Goal: Information Seeking & Learning: Learn about a topic

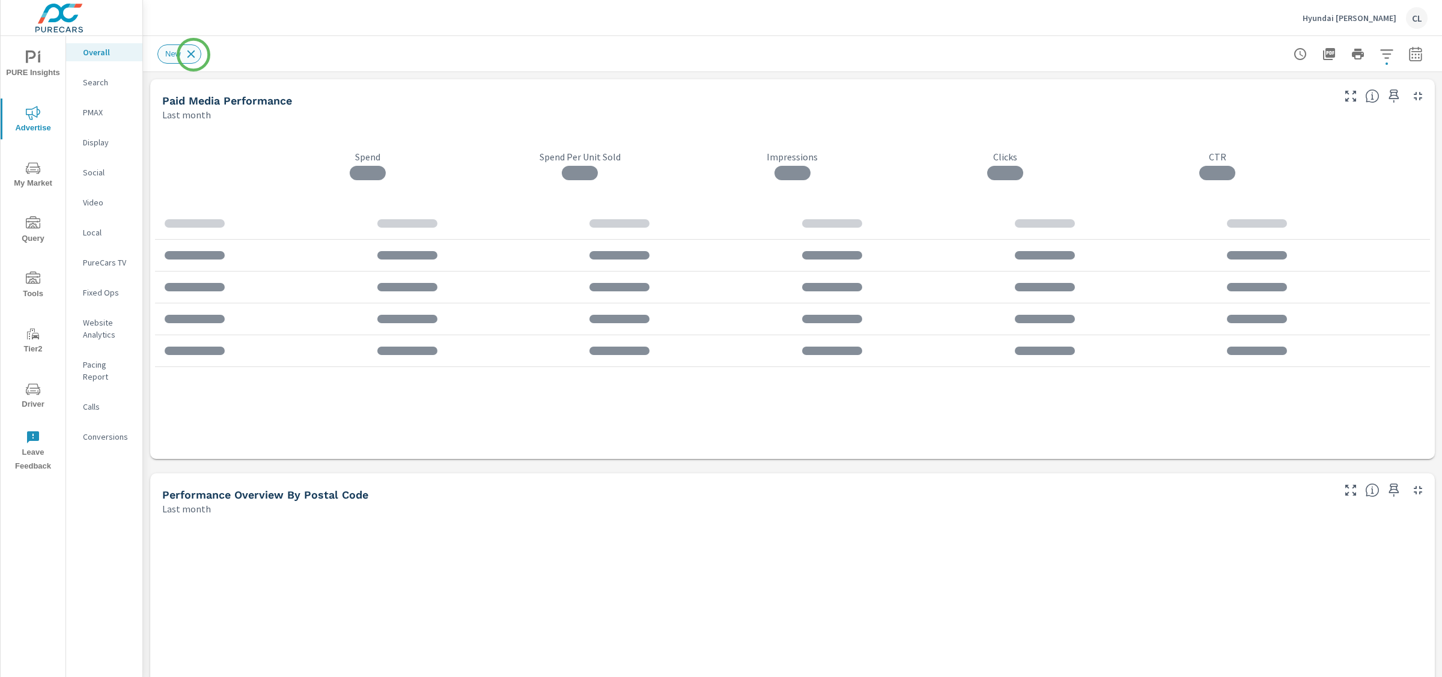
click at [193, 56] on icon at bounding box center [190, 53] width 13 height 13
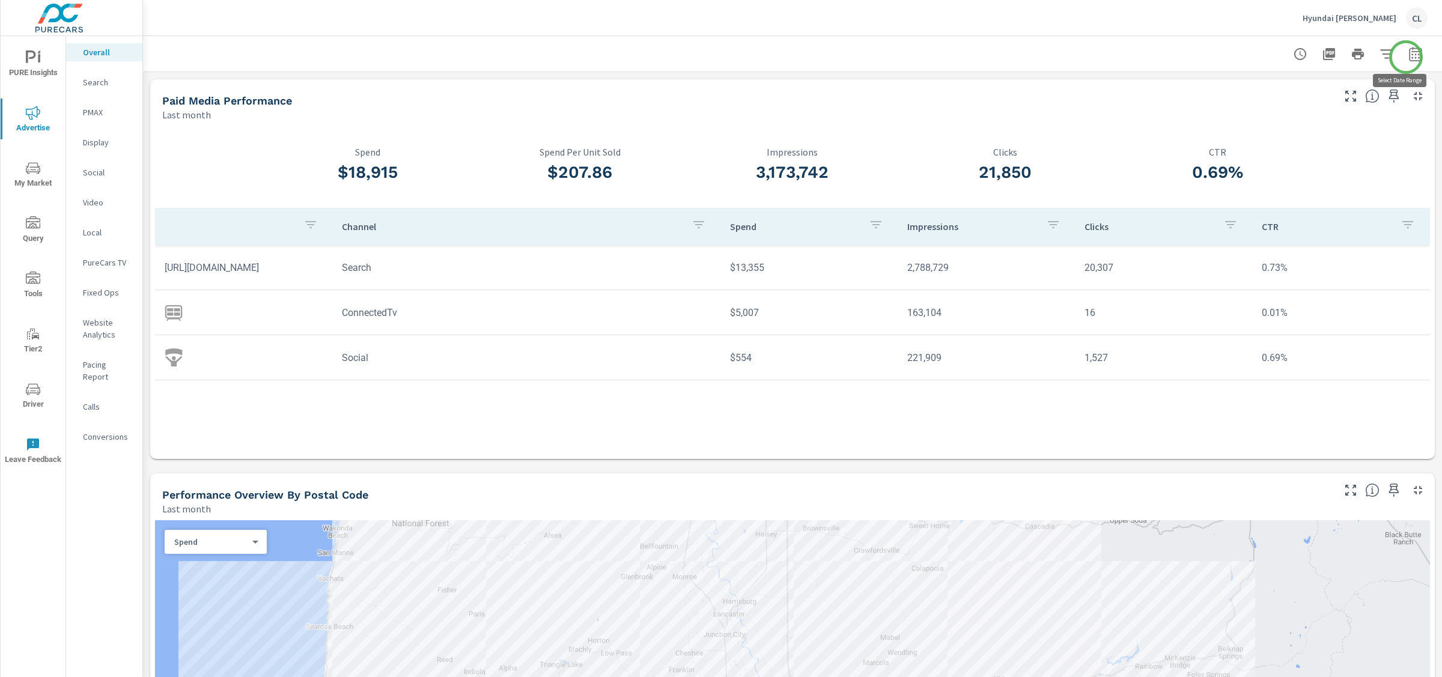
click at [1408, 57] on icon "button" at bounding box center [1415, 54] width 14 height 14
select select "Last month"
click at [1300, 136] on p "+ Add comparison" at bounding box center [1320, 135] width 154 height 14
select select "Previous period"
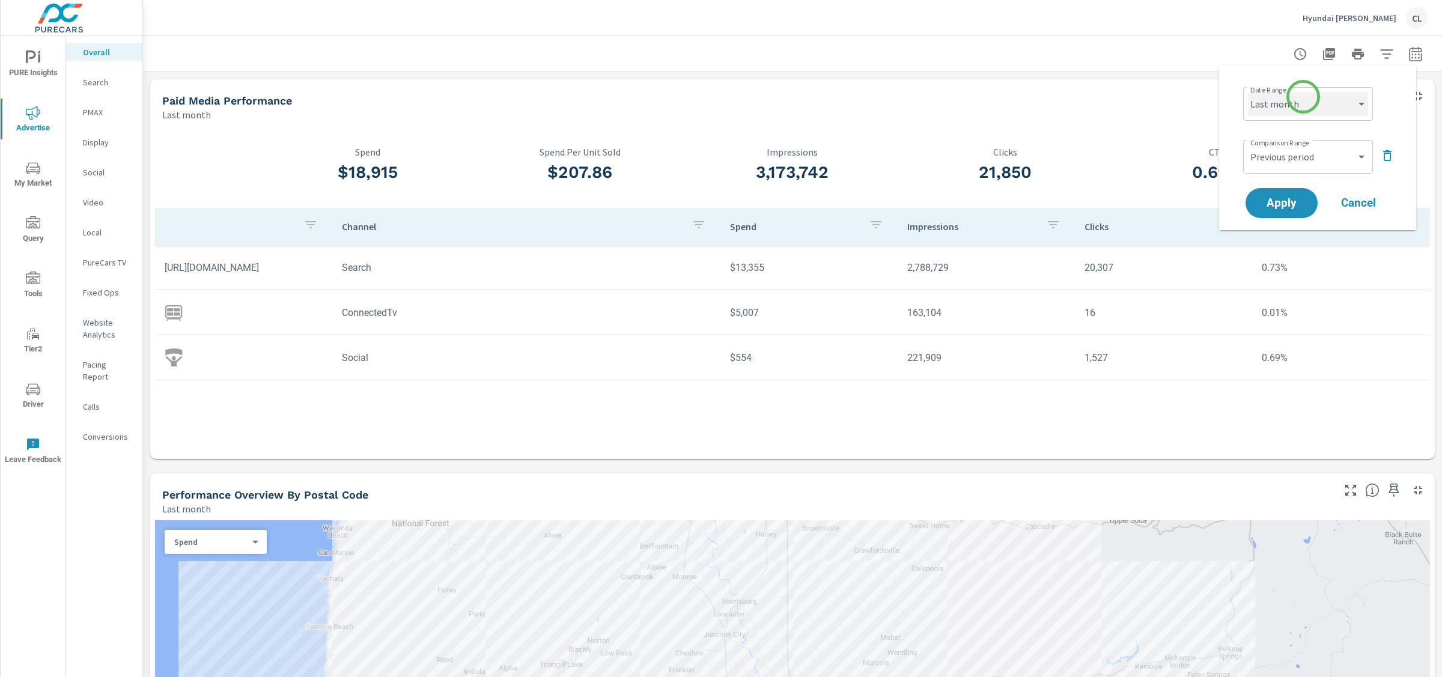
click at [1303, 97] on select "Custom [DATE] Last week Last 7 days Last 14 days Last 30 days Last 45 days Last…" at bounding box center [1308, 104] width 120 height 24
click at [1248, 92] on select "Custom [DATE] Last week Last 7 days Last 14 days Last 30 days Last 45 days Last…" at bounding box center [1308, 104] width 120 height 24
select select "Last 30 days"
click at [1291, 198] on span "Apply" at bounding box center [1281, 203] width 49 height 11
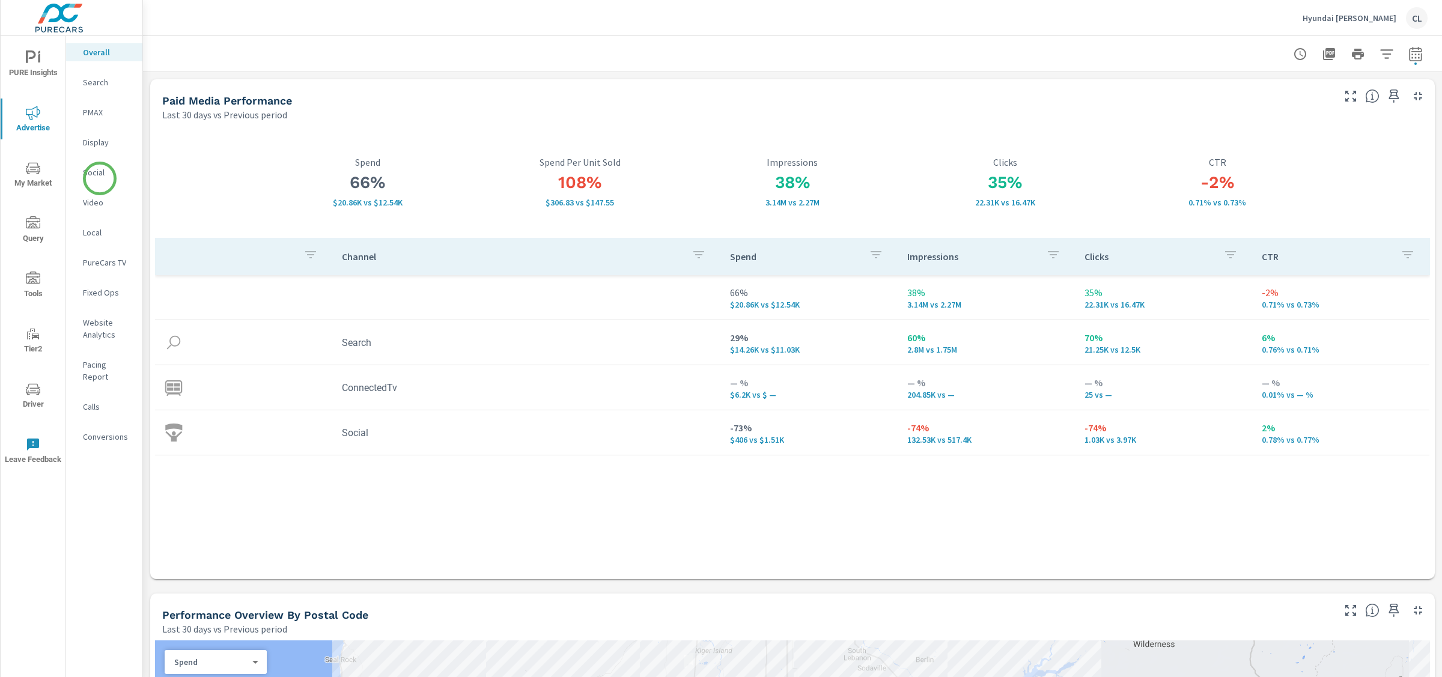
click at [91, 176] on p "Social" at bounding box center [108, 172] width 50 height 12
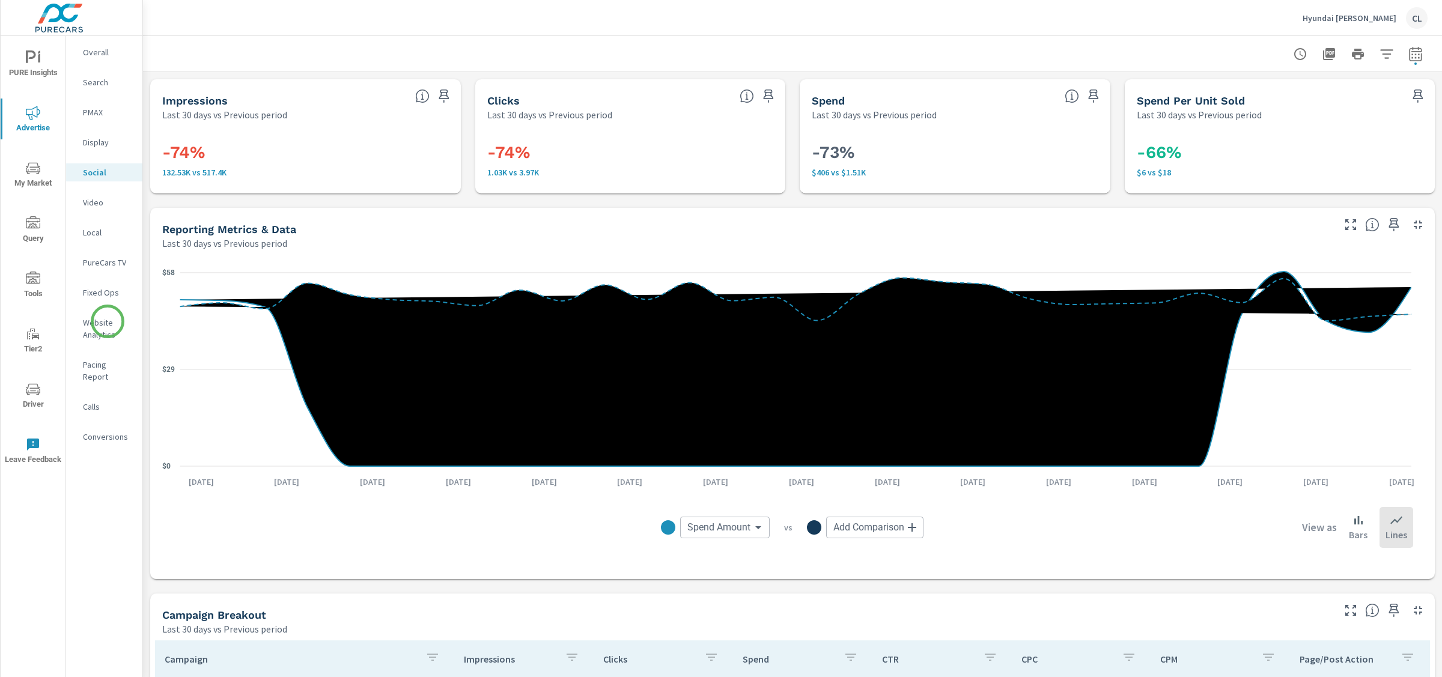
click at [106, 323] on p "Website Analytics" at bounding box center [108, 329] width 50 height 24
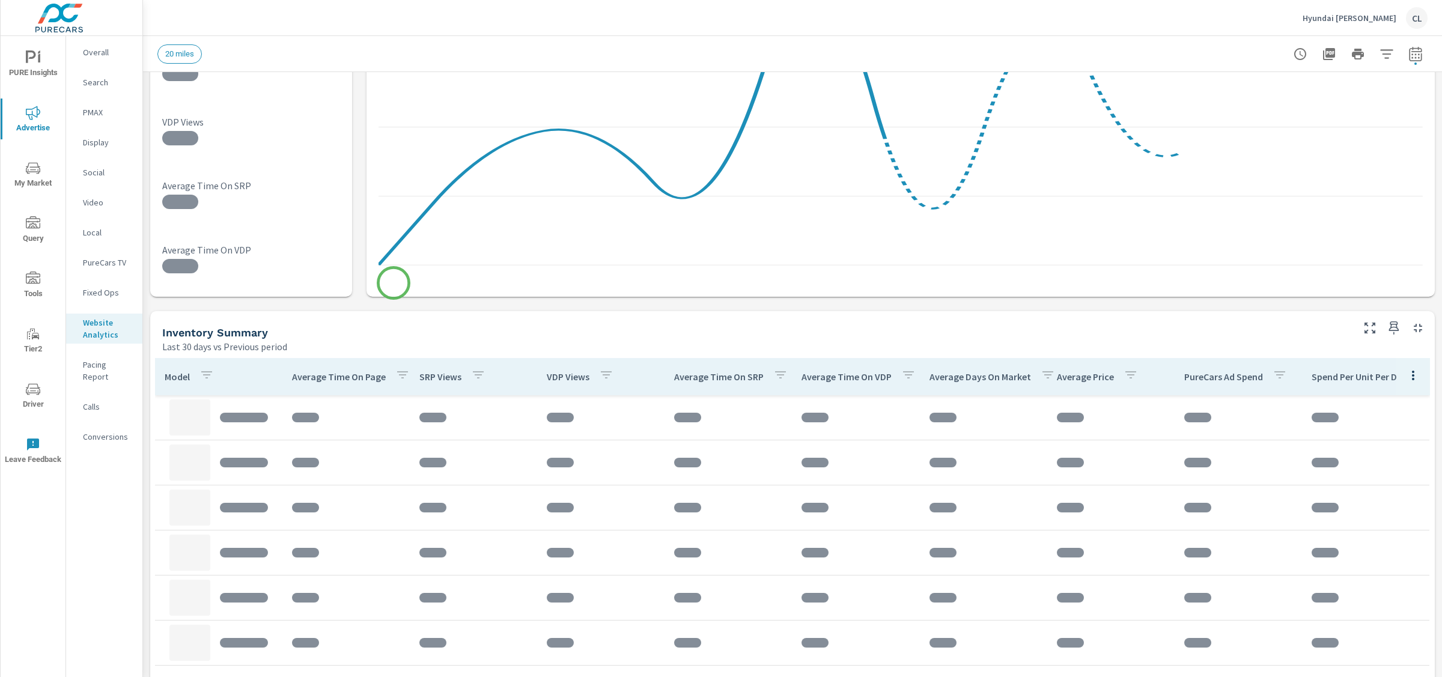
scroll to position [320, 0]
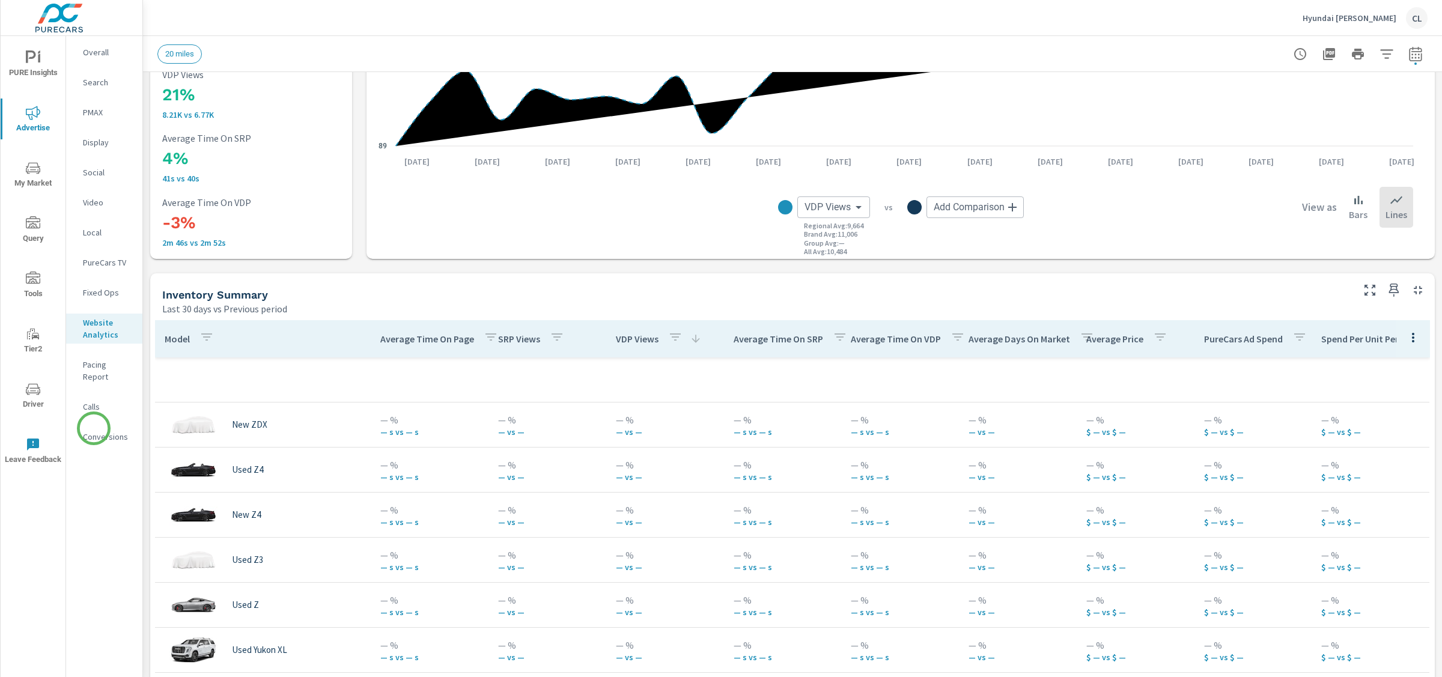
click at [93, 431] on p "Conversions" at bounding box center [108, 437] width 50 height 12
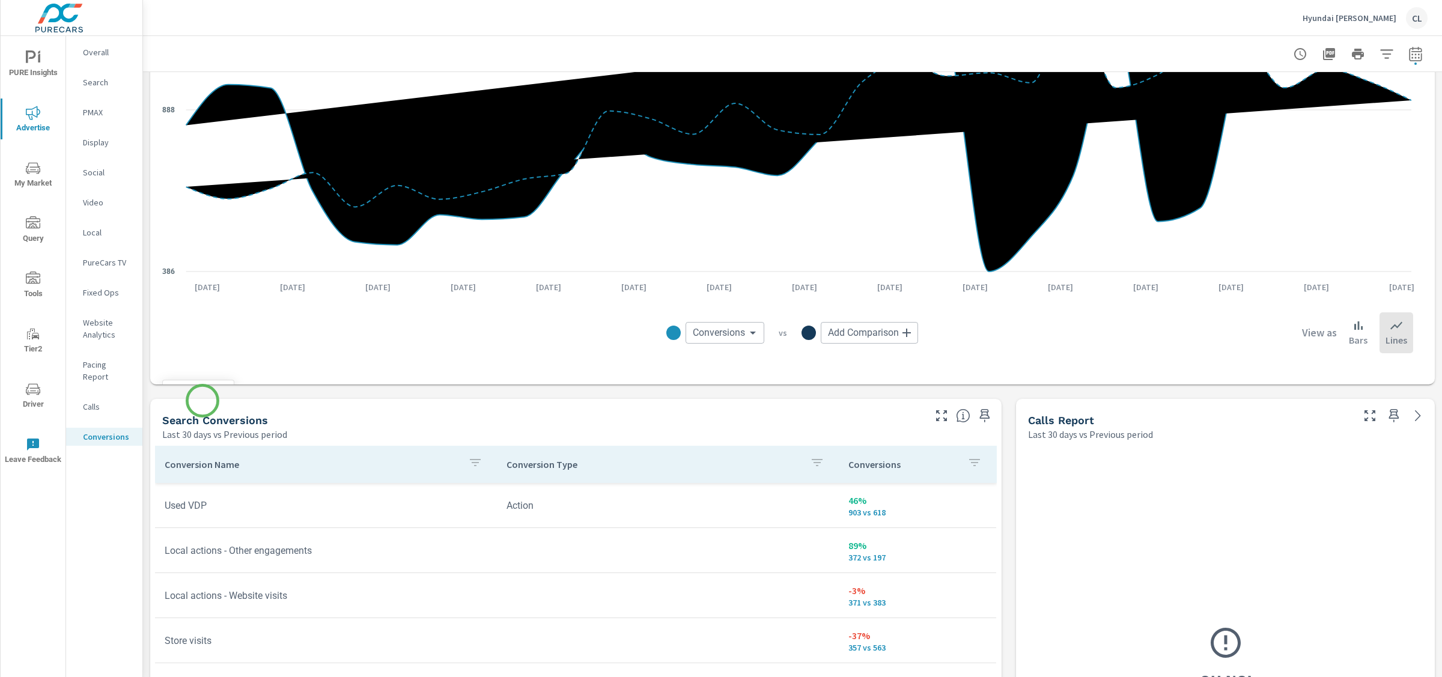
scroll to position [380, 0]
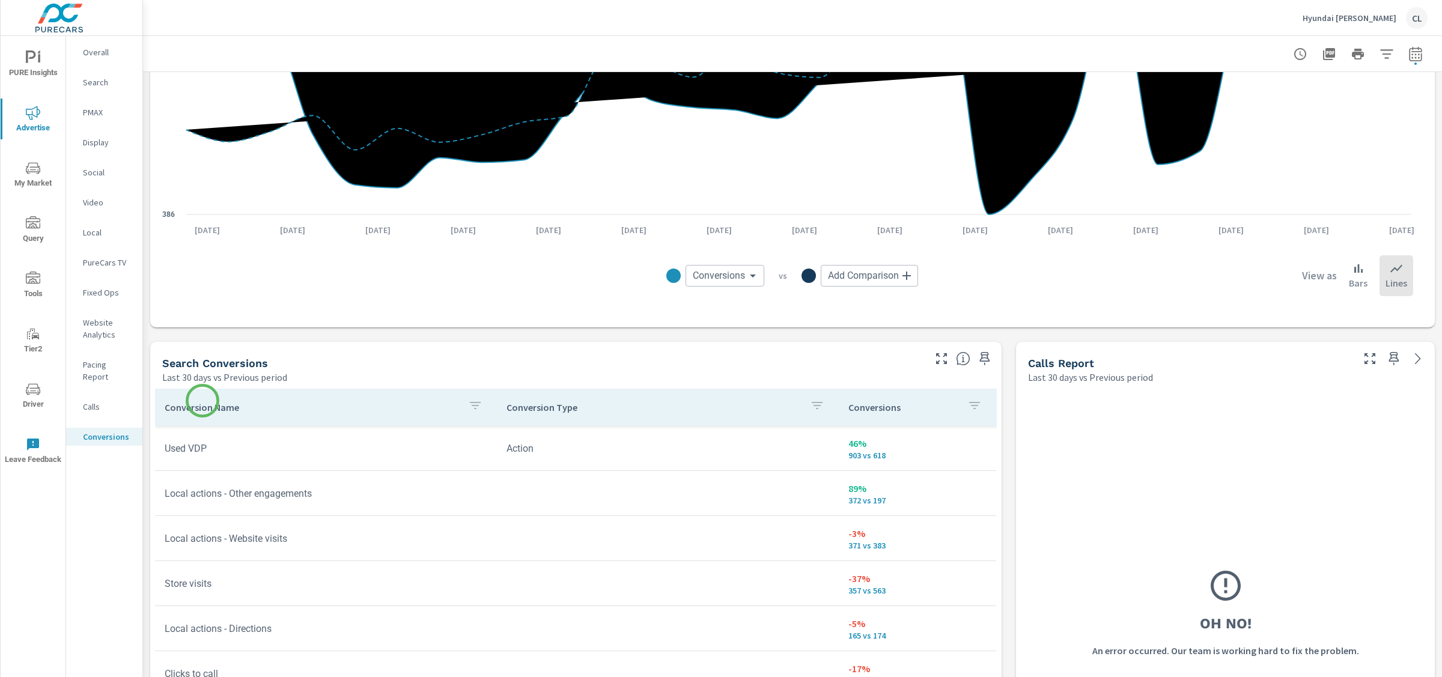
scroll to position [2, 0]
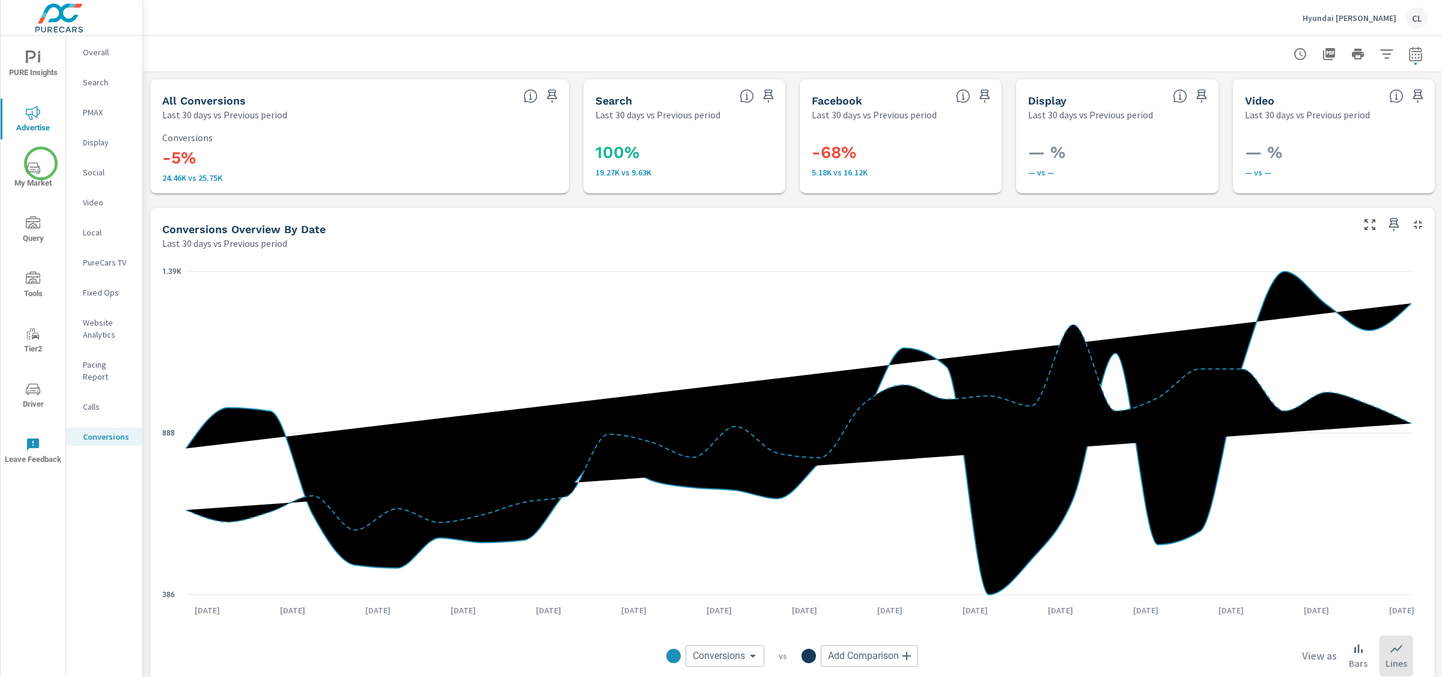
click at [41, 163] on span "My Market" at bounding box center [33, 175] width 58 height 29
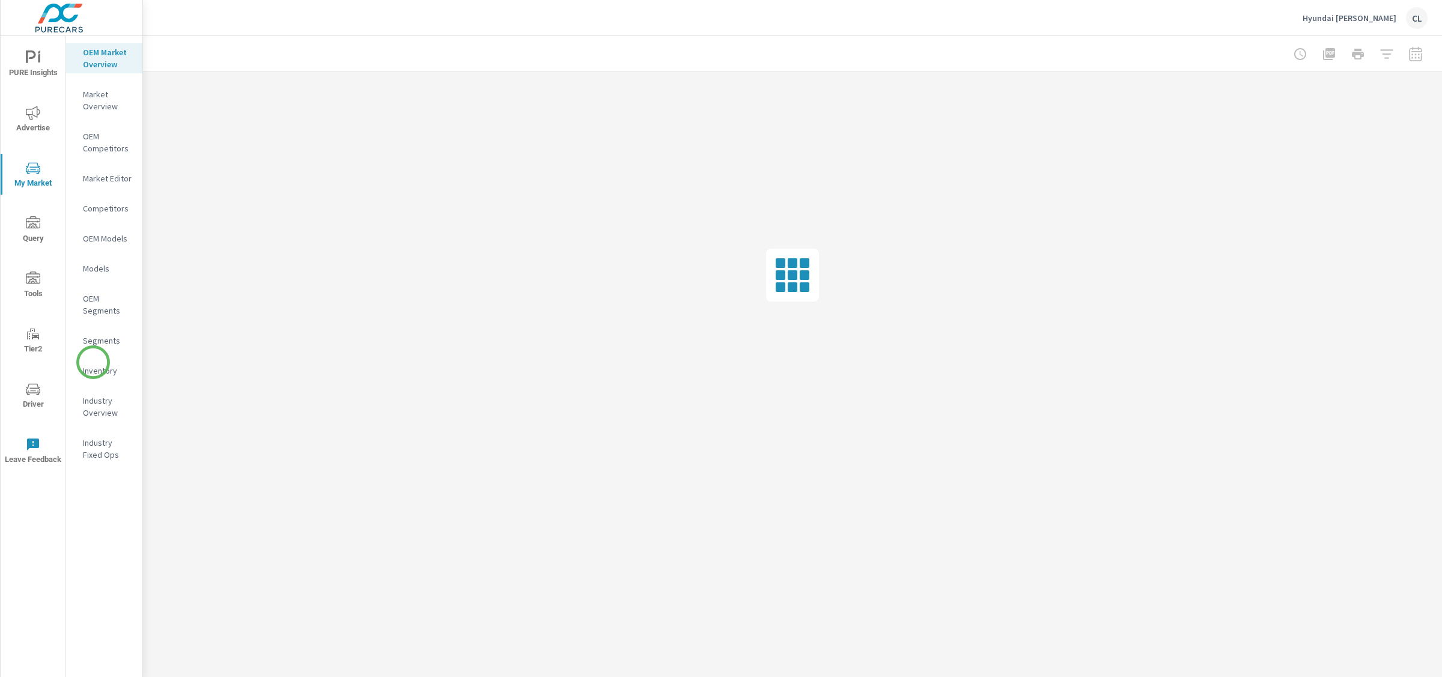
click at [94, 363] on div "Inventory" at bounding box center [104, 371] width 76 height 18
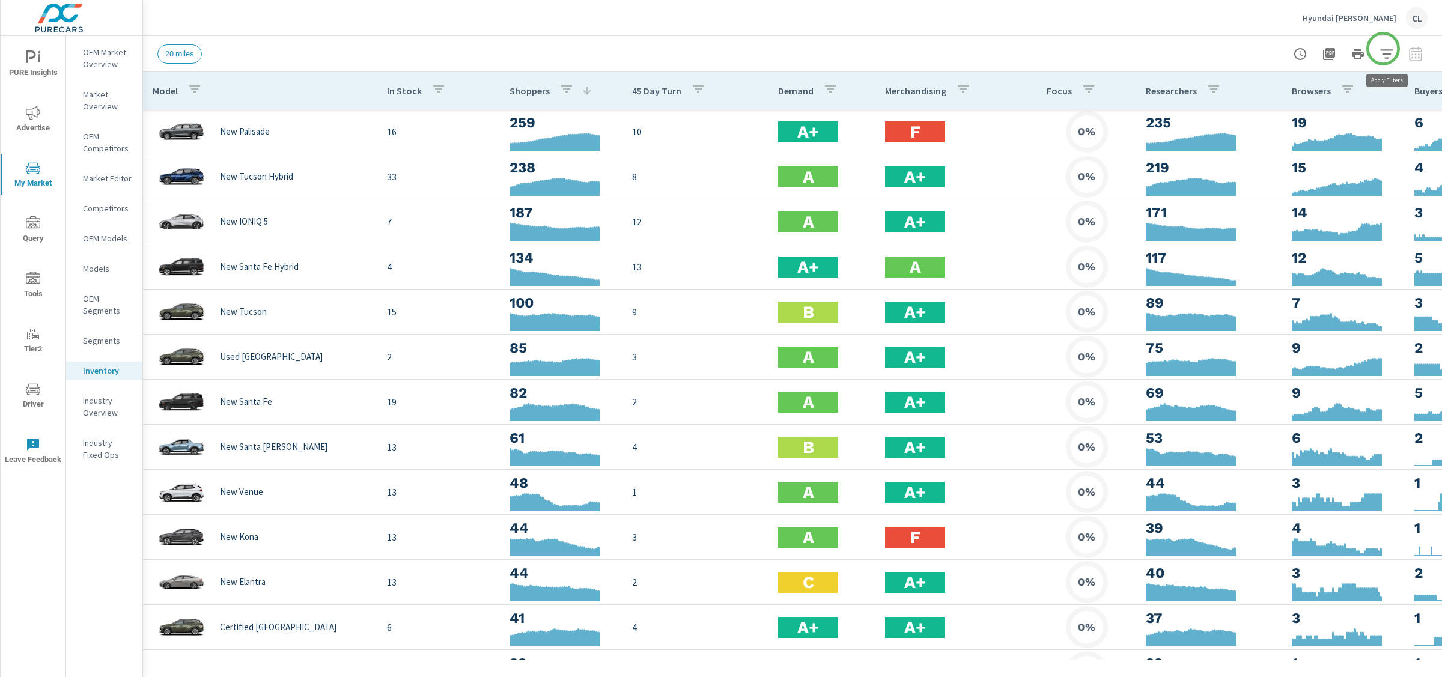
click at [1384, 49] on icon "button" at bounding box center [1386, 53] width 13 height 9
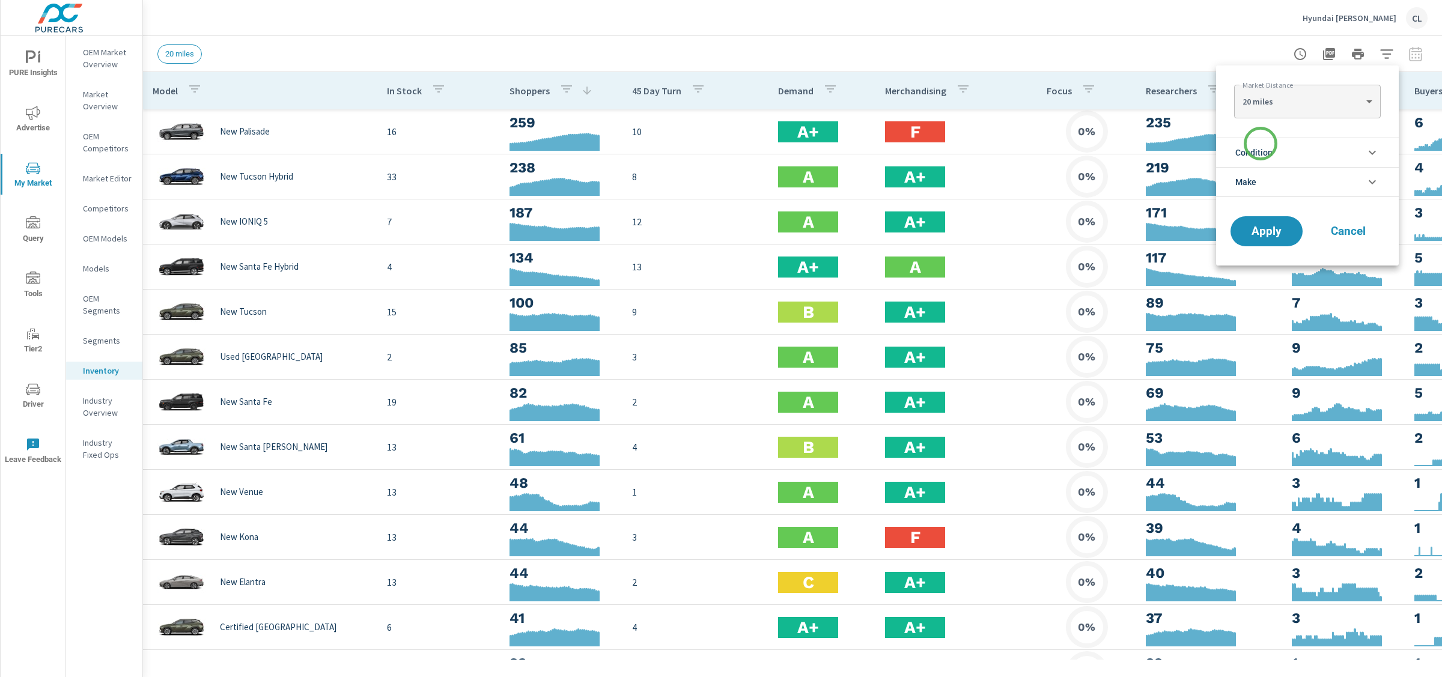
click at [1260, 144] on span "Condition" at bounding box center [1253, 152] width 37 height 29
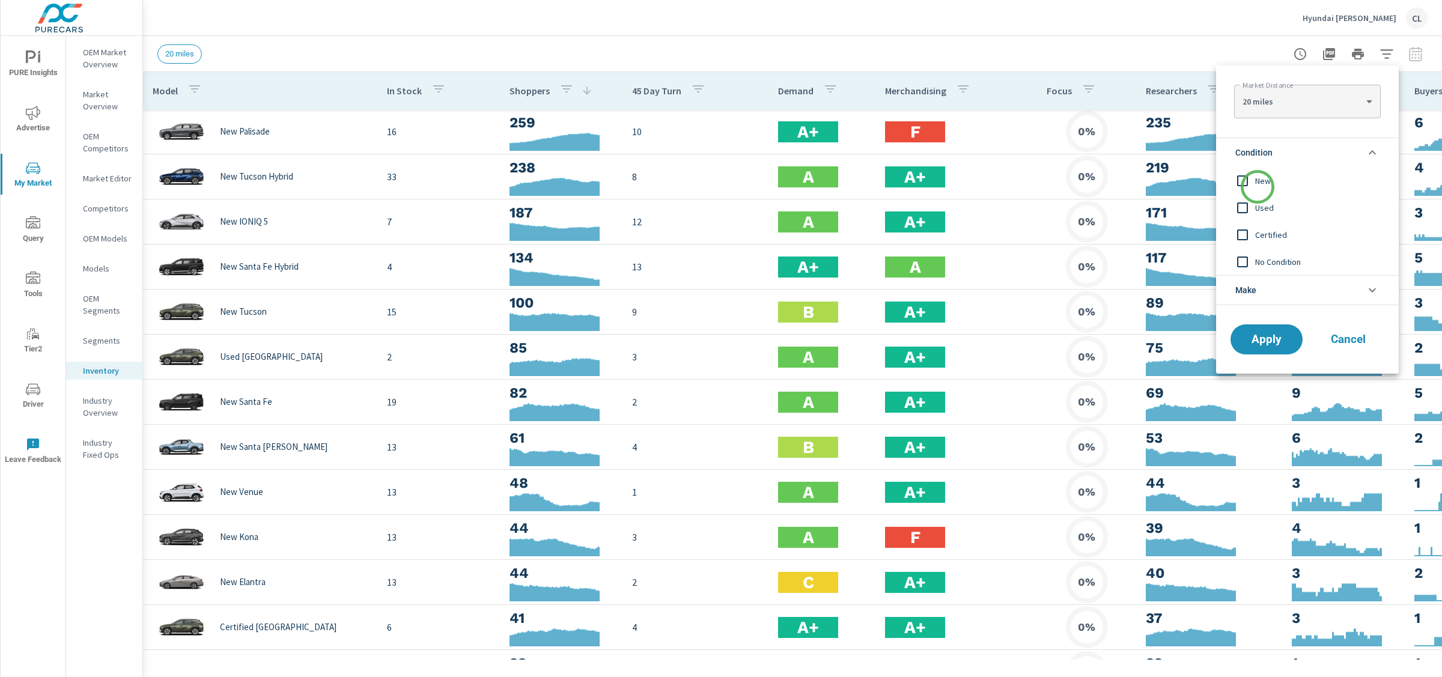
click at [1257, 187] on span "New" at bounding box center [1321, 181] width 132 height 14
click at [1264, 282] on li "Make" at bounding box center [1307, 290] width 183 height 30
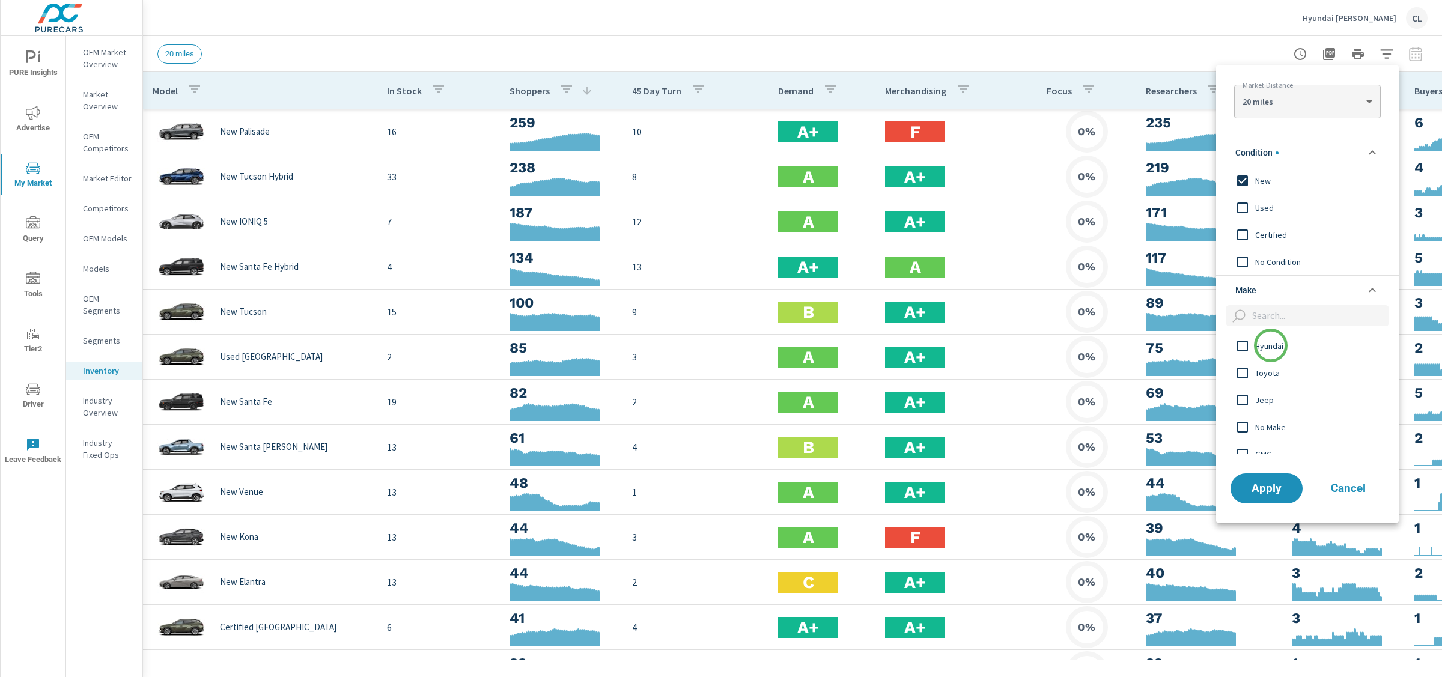
click at [1271, 345] on span "Hyundai" at bounding box center [1321, 346] width 132 height 14
click at [1274, 488] on span "Apply" at bounding box center [1266, 487] width 49 height 11
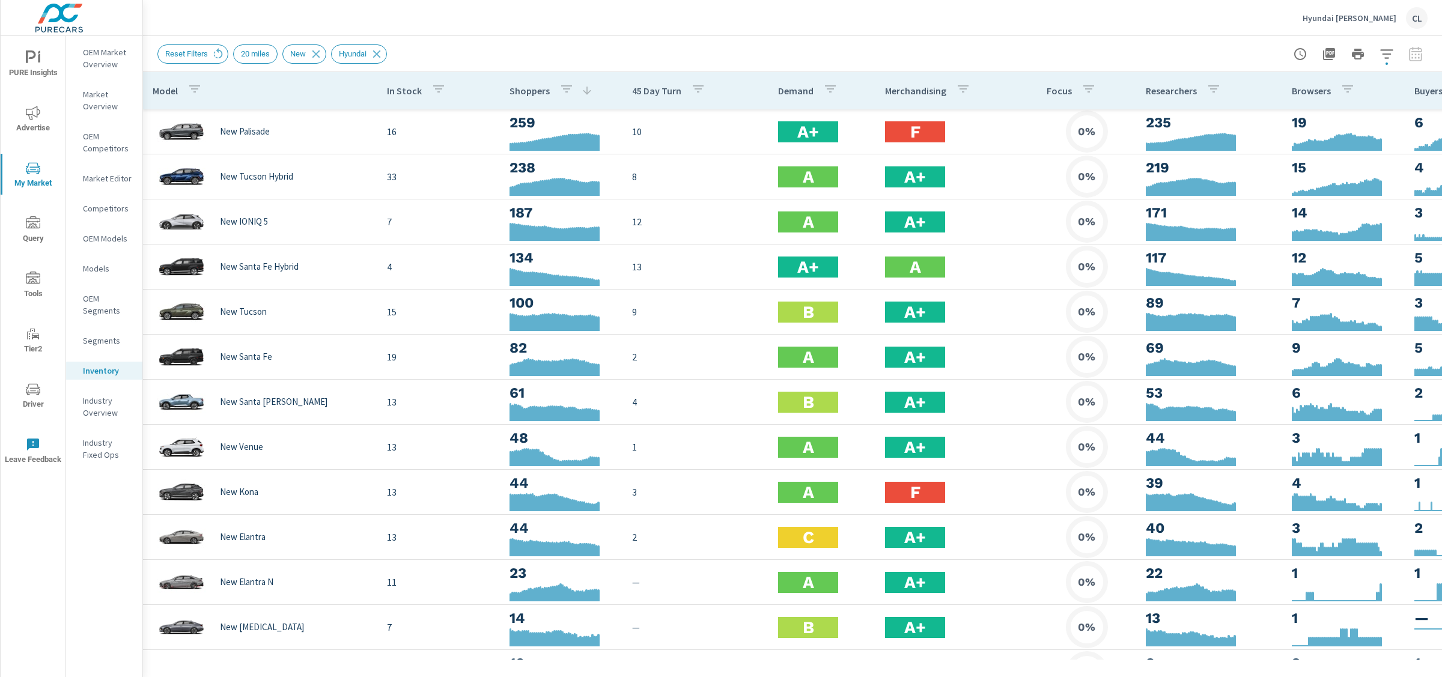
click at [35, 123] on span "Advertise" at bounding box center [33, 120] width 58 height 29
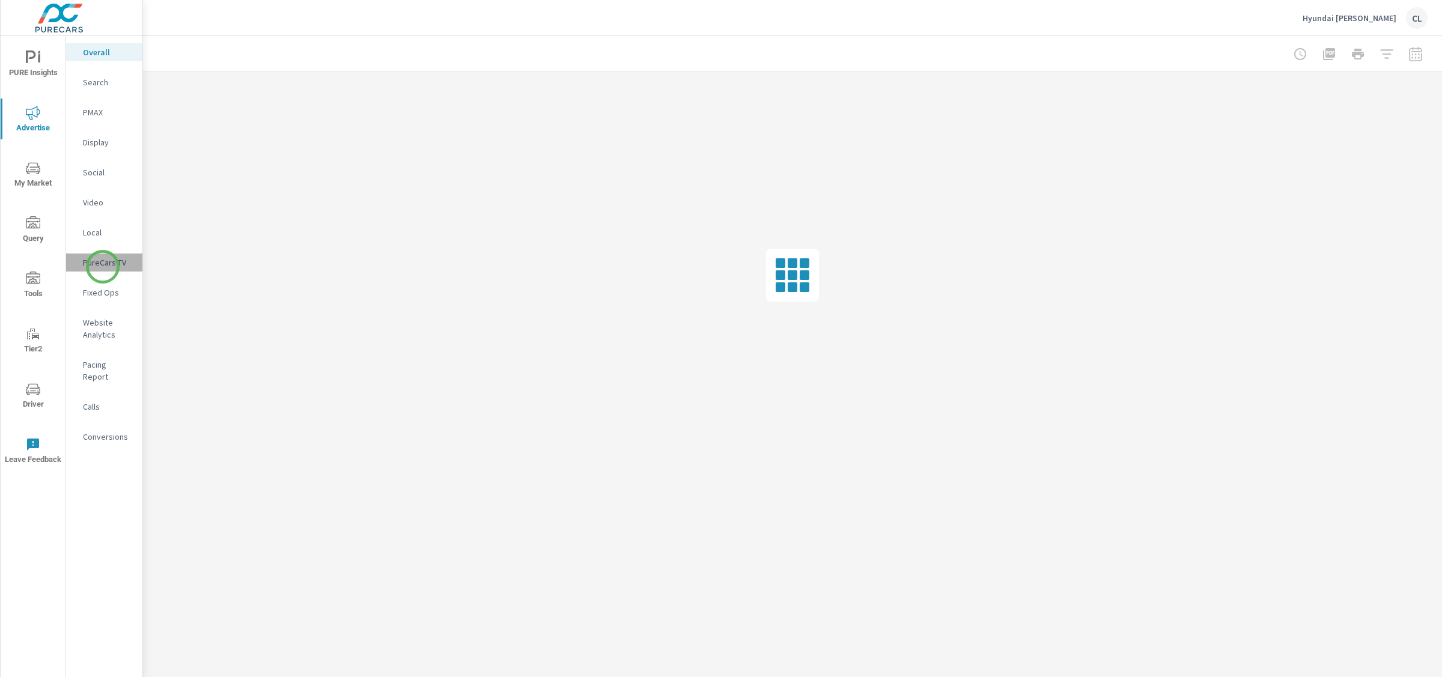
click at [103, 267] on p "PureCars TV" at bounding box center [108, 263] width 50 height 12
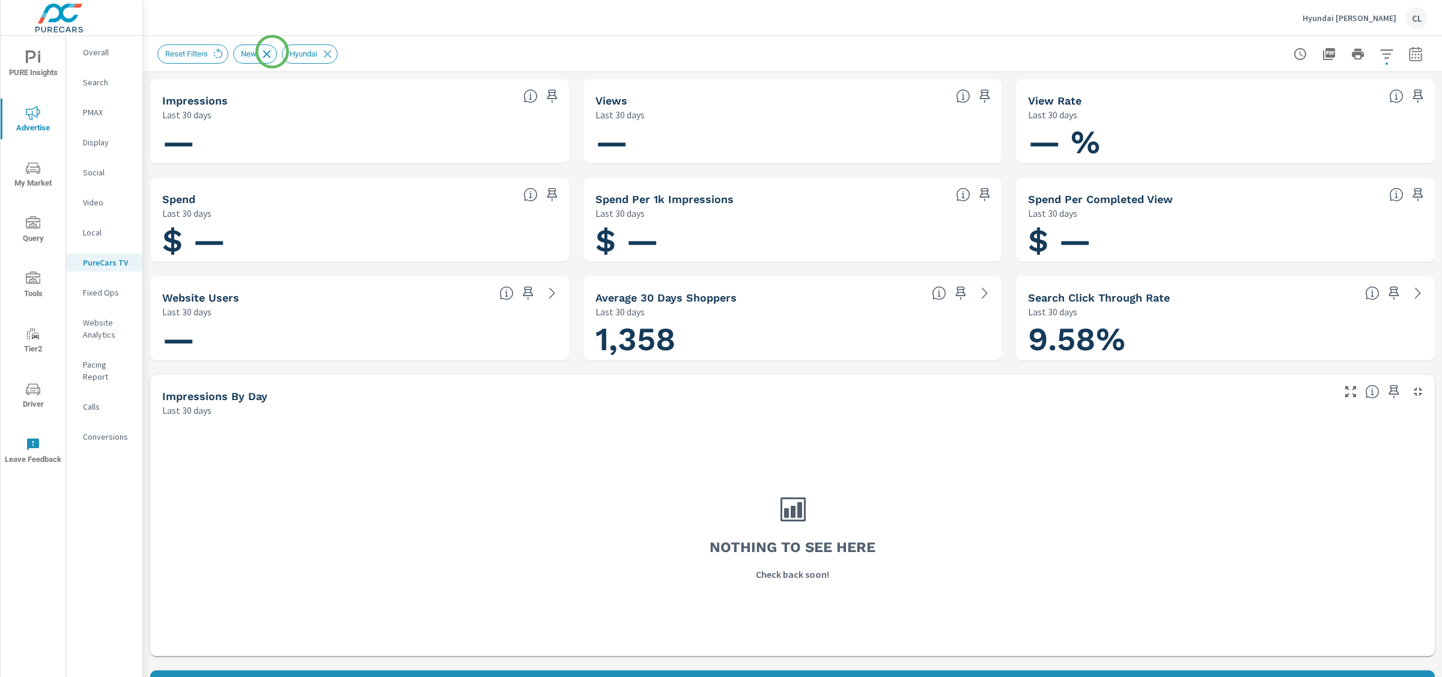
click at [272, 53] on icon at bounding box center [266, 53] width 13 height 13
click at [285, 54] on icon at bounding box center [278, 53] width 13 height 13
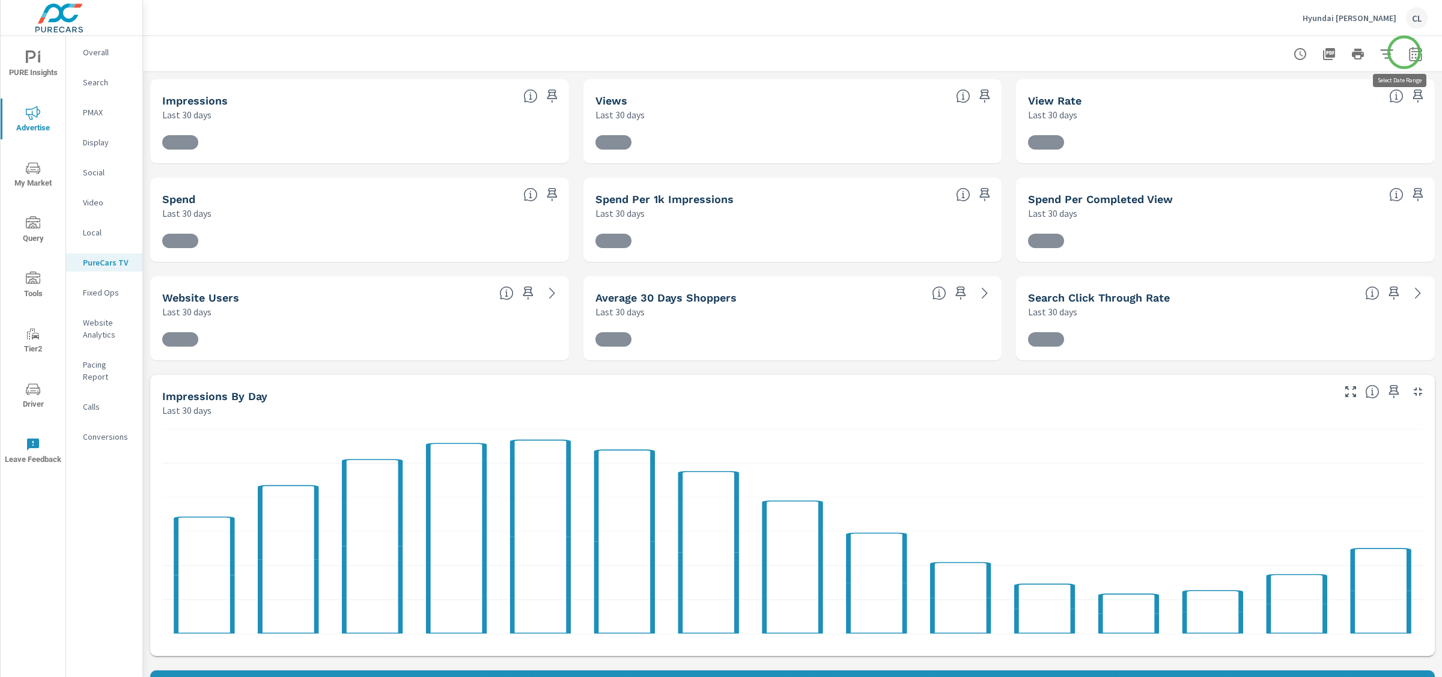
click at [1408, 52] on icon "button" at bounding box center [1415, 54] width 14 height 14
select select "Last 30 days"
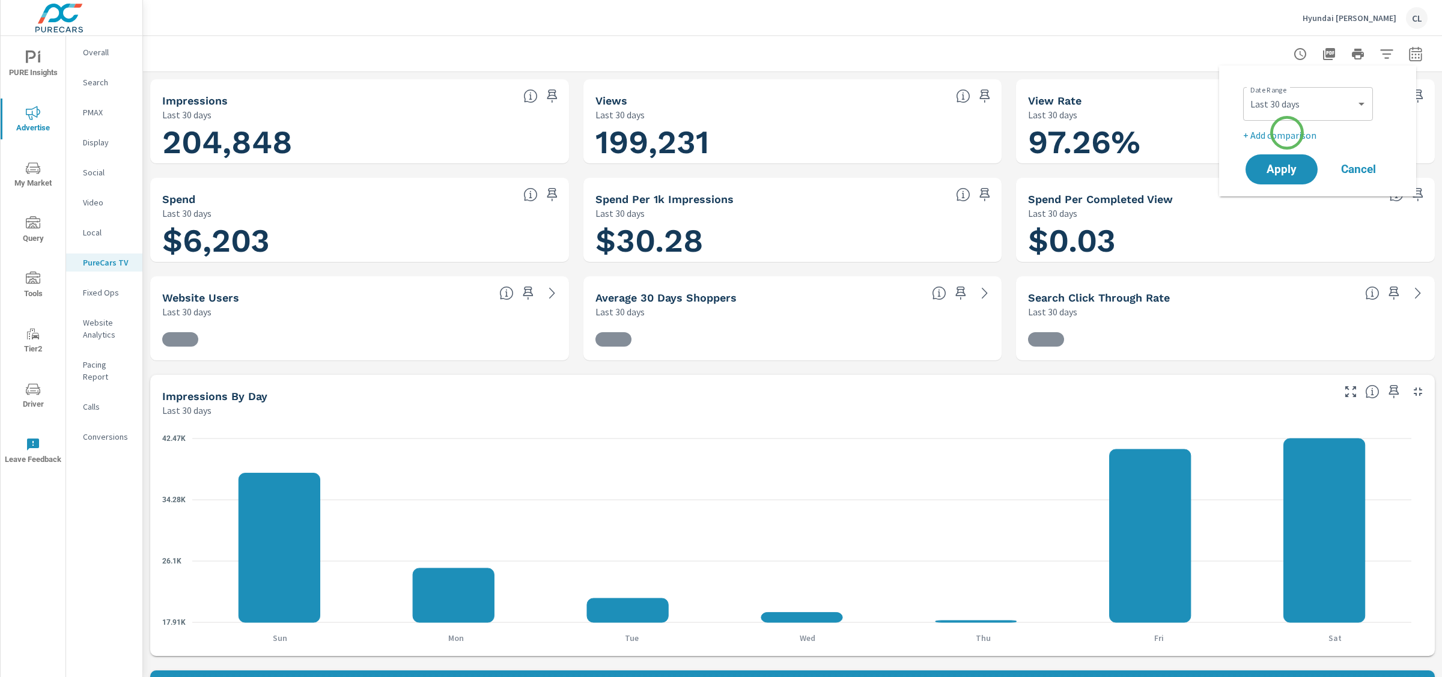
click at [1287, 133] on p "+ Add comparison" at bounding box center [1320, 135] width 154 height 14
select select "Previous period"
click at [1284, 205] on span "Apply" at bounding box center [1281, 203] width 49 height 11
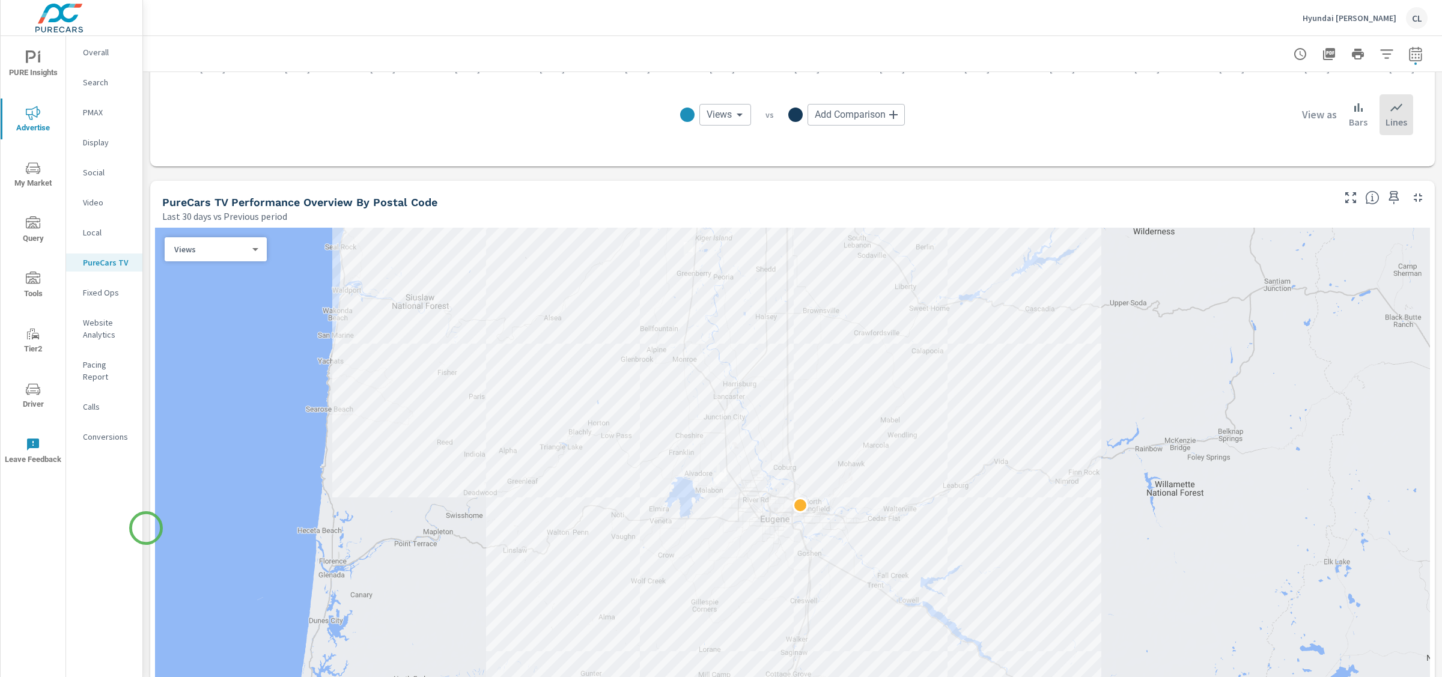
scroll to position [1284, 0]
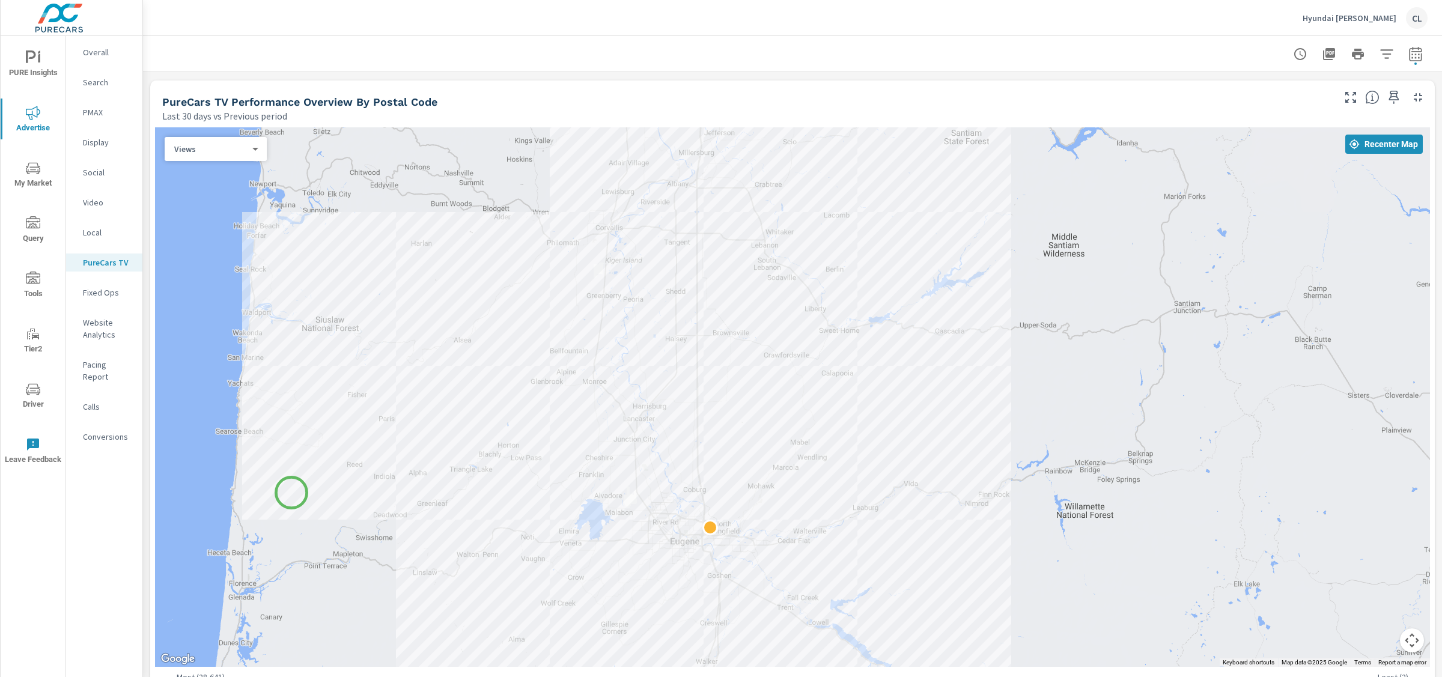
drag, startPoint x: 382, startPoint y: 368, endPoint x: 291, endPoint y: 493, distance: 153.9
click at [291, 493] on div at bounding box center [792, 397] width 1275 height 540
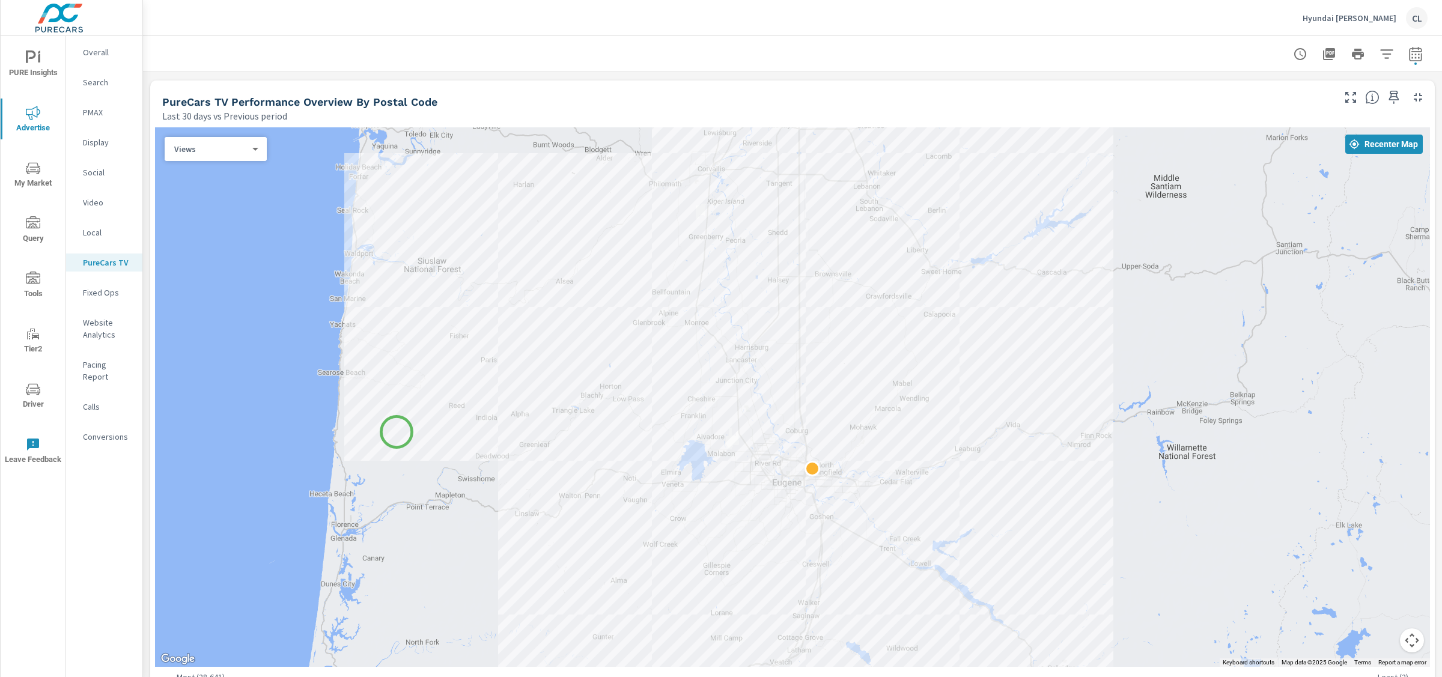
drag, startPoint x: 291, startPoint y: 493, endPoint x: 397, endPoint y: 432, distance: 121.4
click at [397, 432] on div at bounding box center [792, 397] width 1275 height 540
click at [1403, 636] on button "Map camera controls" at bounding box center [1412, 640] width 24 height 24
click at [1376, 581] on button "Zoom in" at bounding box center [1382, 580] width 24 height 24
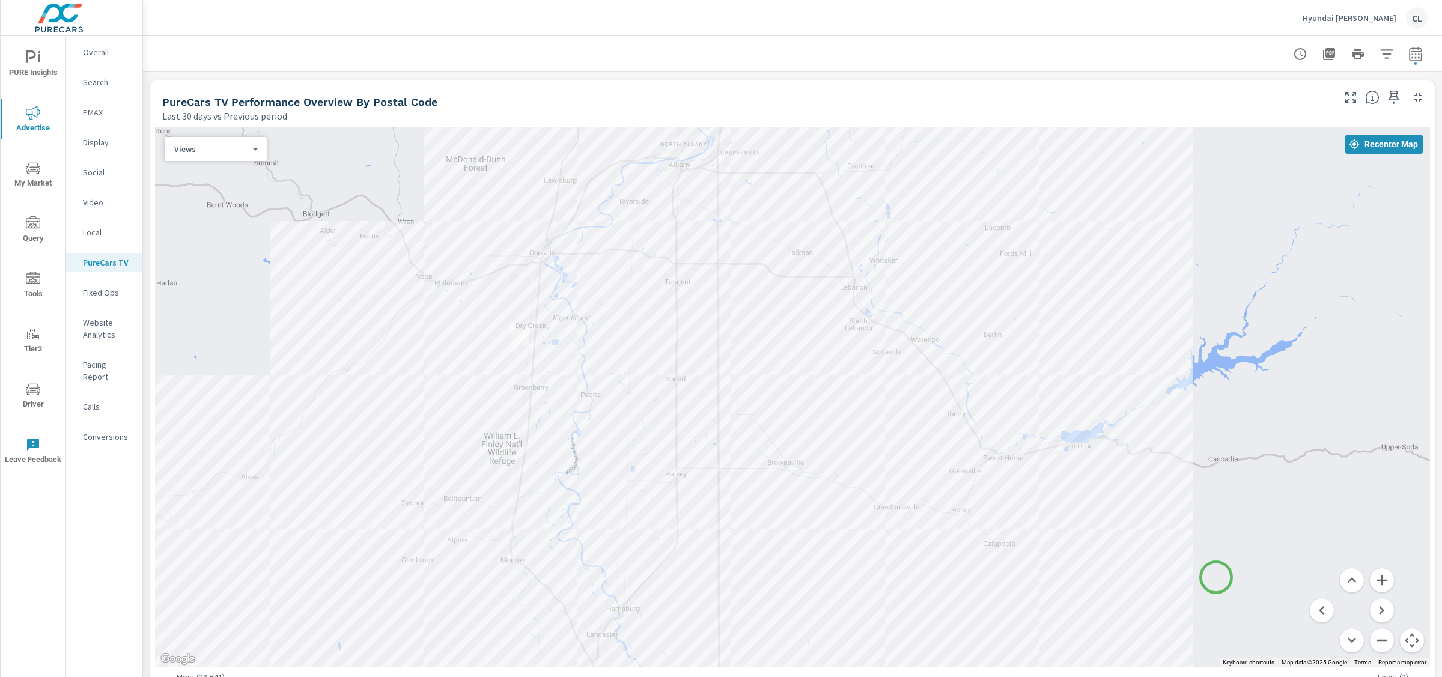
drag, startPoint x: 1306, startPoint y: 259, endPoint x: 1216, endPoint y: 577, distance: 330.9
click at [1216, 577] on div at bounding box center [792, 397] width 1275 height 540
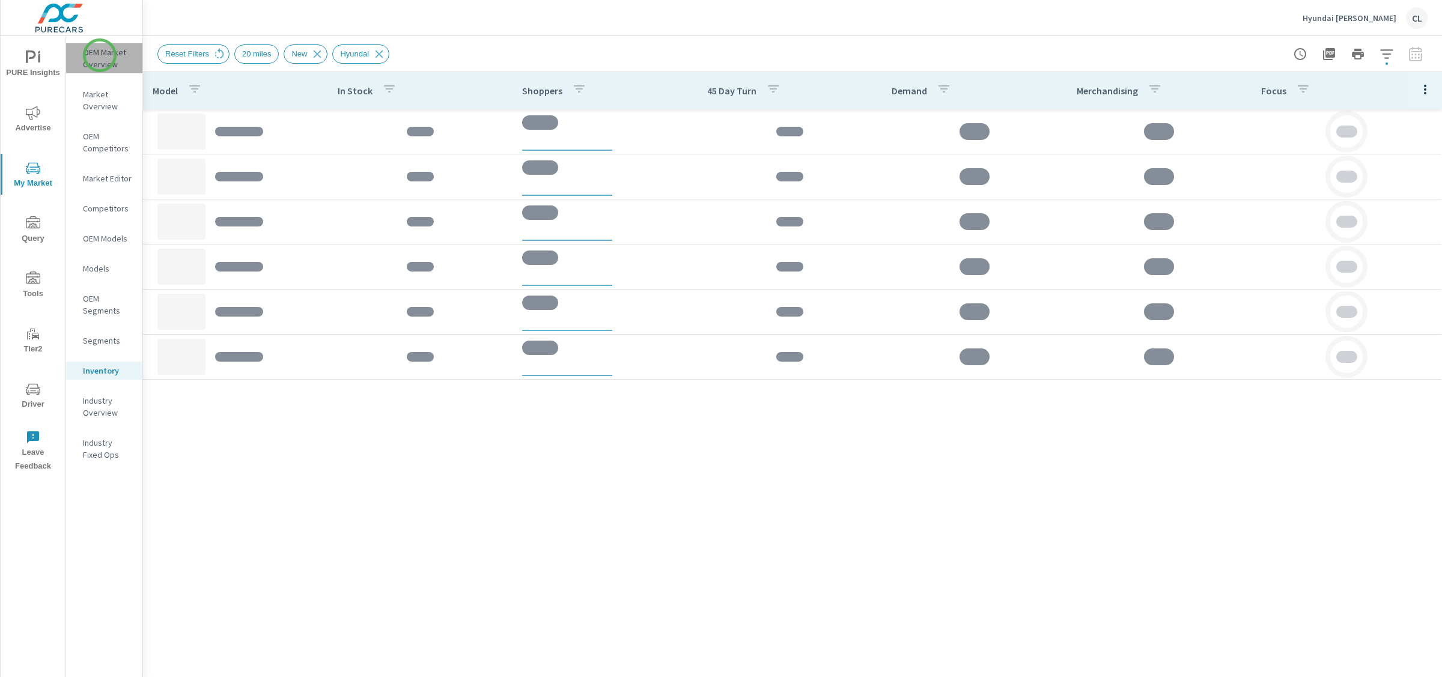
click at [100, 55] on p "OEM Market Overview" at bounding box center [108, 58] width 50 height 24
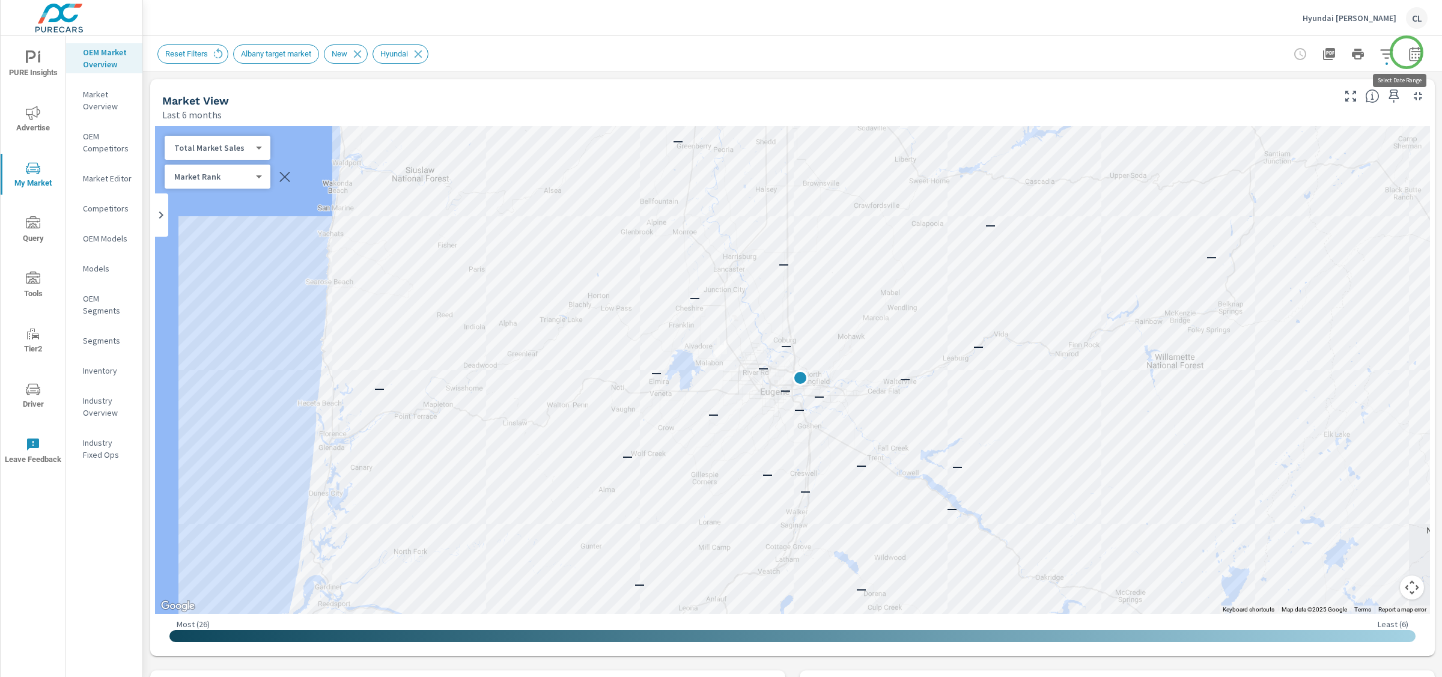
click at [1408, 52] on icon "button" at bounding box center [1415, 54] width 14 height 14
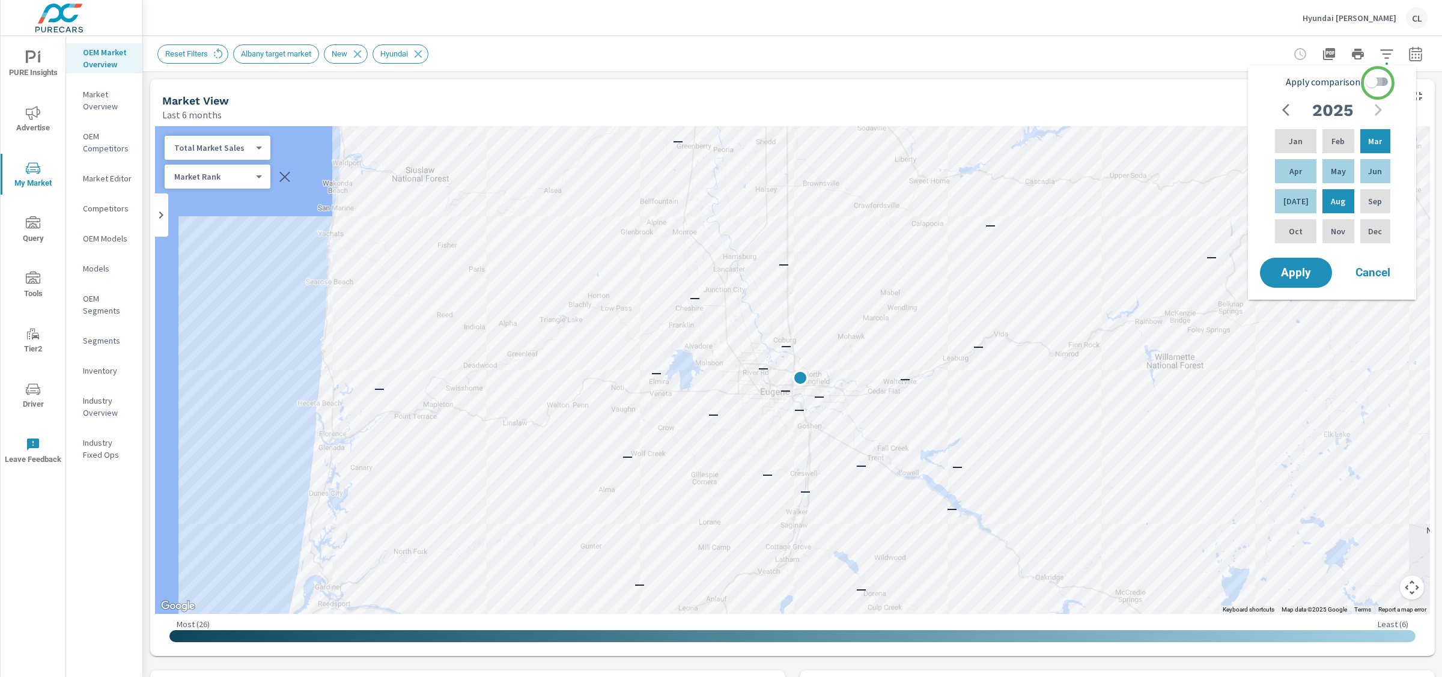
click at [1378, 83] on input "Apply comparison" at bounding box center [1371, 81] width 68 height 23
checkbox input "true"
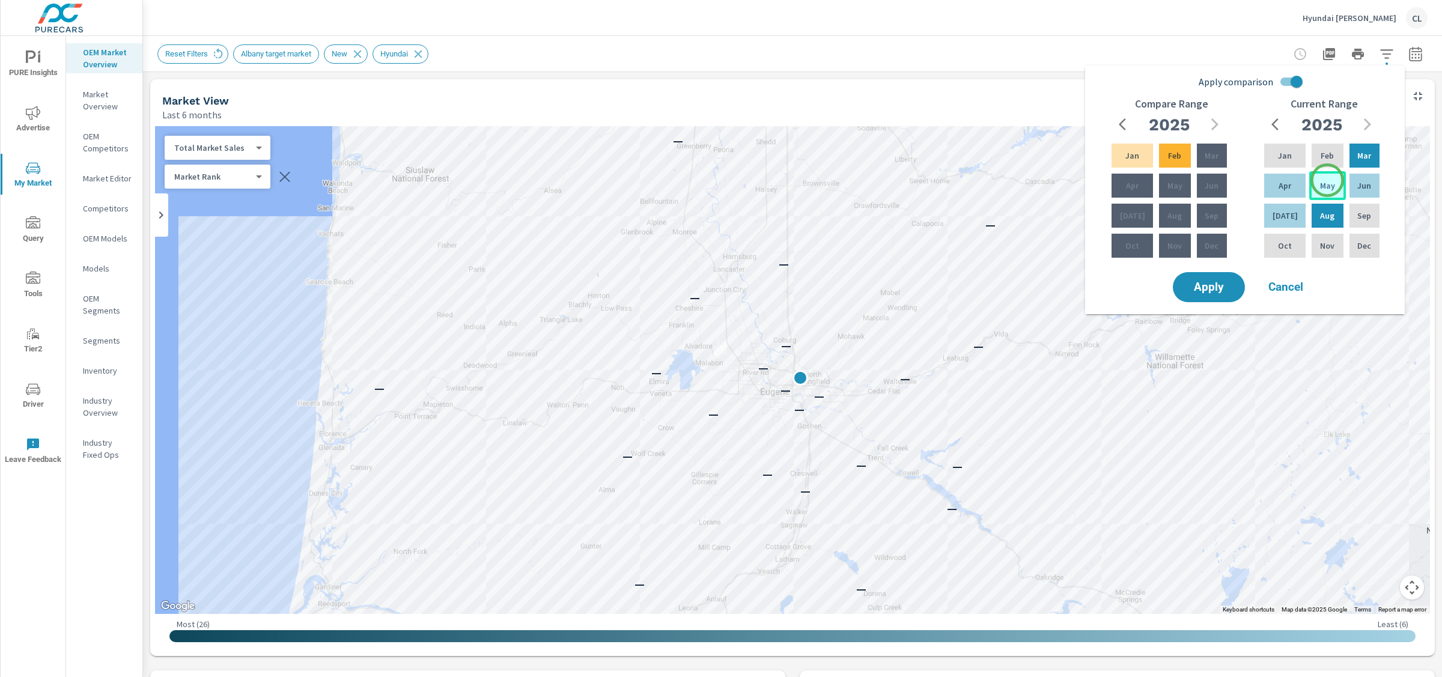
click at [1327, 183] on p "May" at bounding box center [1327, 186] width 15 height 12
click at [1291, 217] on div "Jul" at bounding box center [1285, 215] width 46 height 29
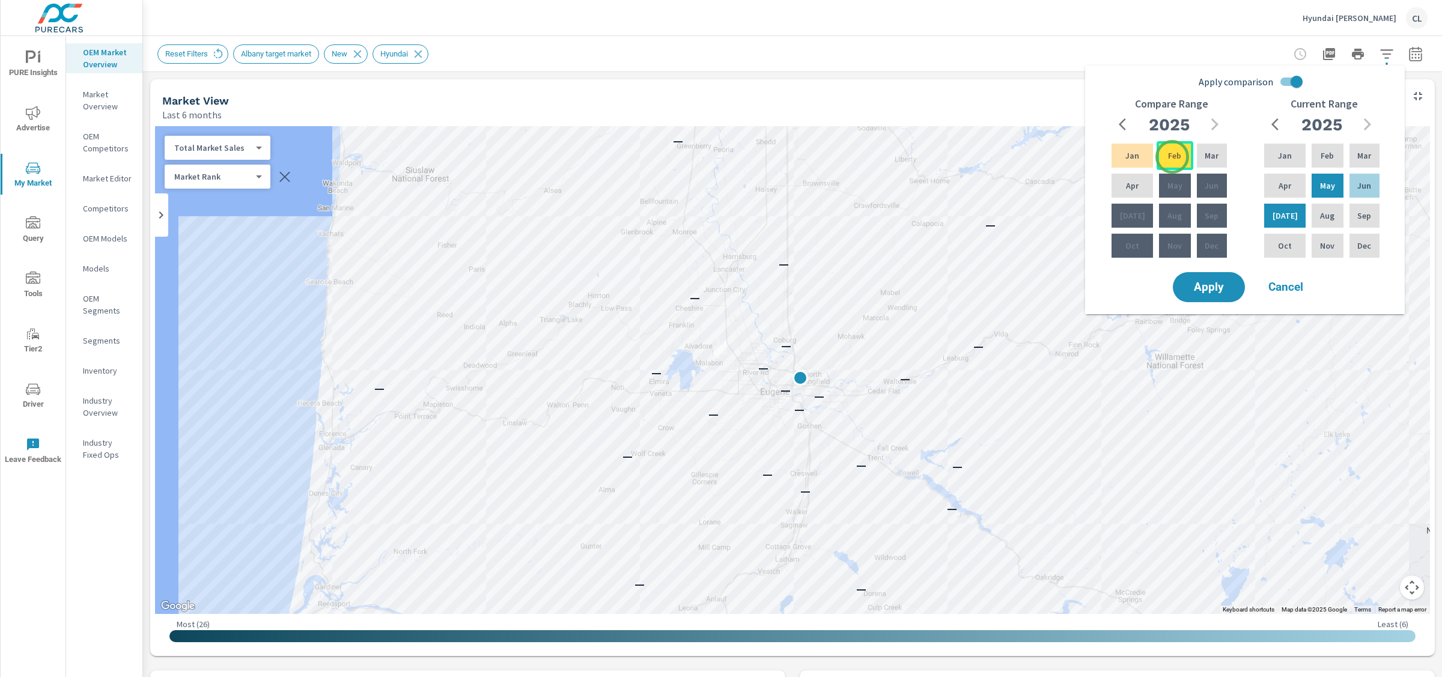
click at [1171, 154] on p "Feb" at bounding box center [1174, 156] width 13 height 12
click at [1136, 185] on div "Apr" at bounding box center [1132, 185] width 46 height 29
click at [1208, 288] on span "Apply" at bounding box center [1208, 287] width 49 height 11
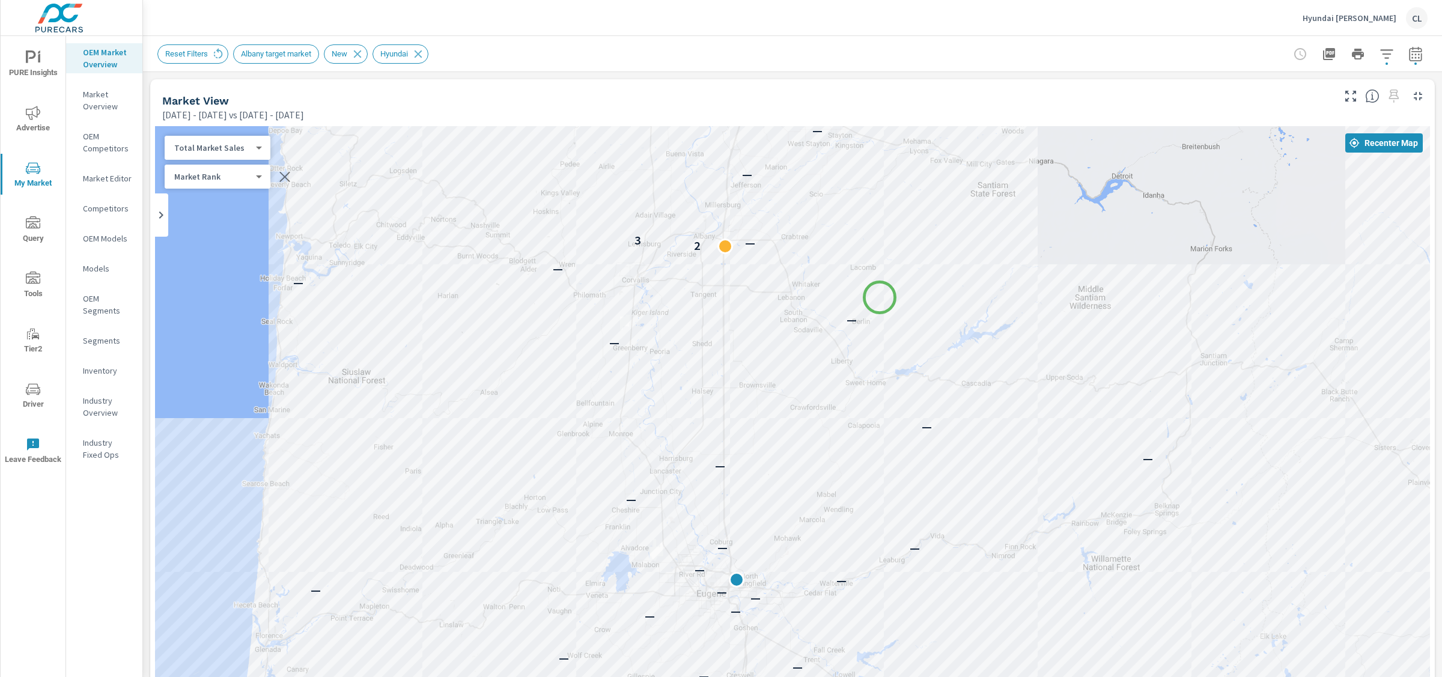
drag, startPoint x: 943, startPoint y: 186, endPoint x: 880, endPoint y: 297, distance: 128.6
click at [880, 297] on div "— — — — — — — — — — — — — — — — — — — — — — — — — — — — — — — — — — — — — — 2 —…" at bounding box center [792, 460] width 1275 height 668
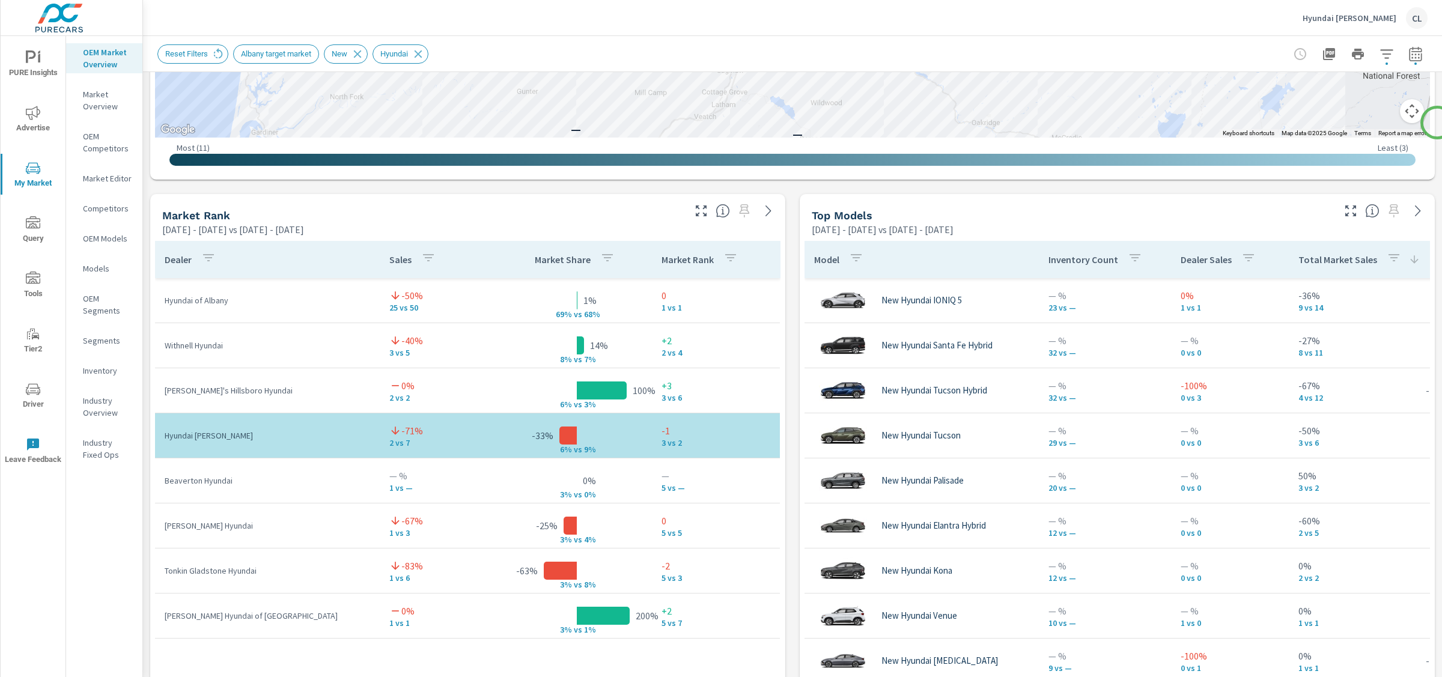
scroll to position [692, 0]
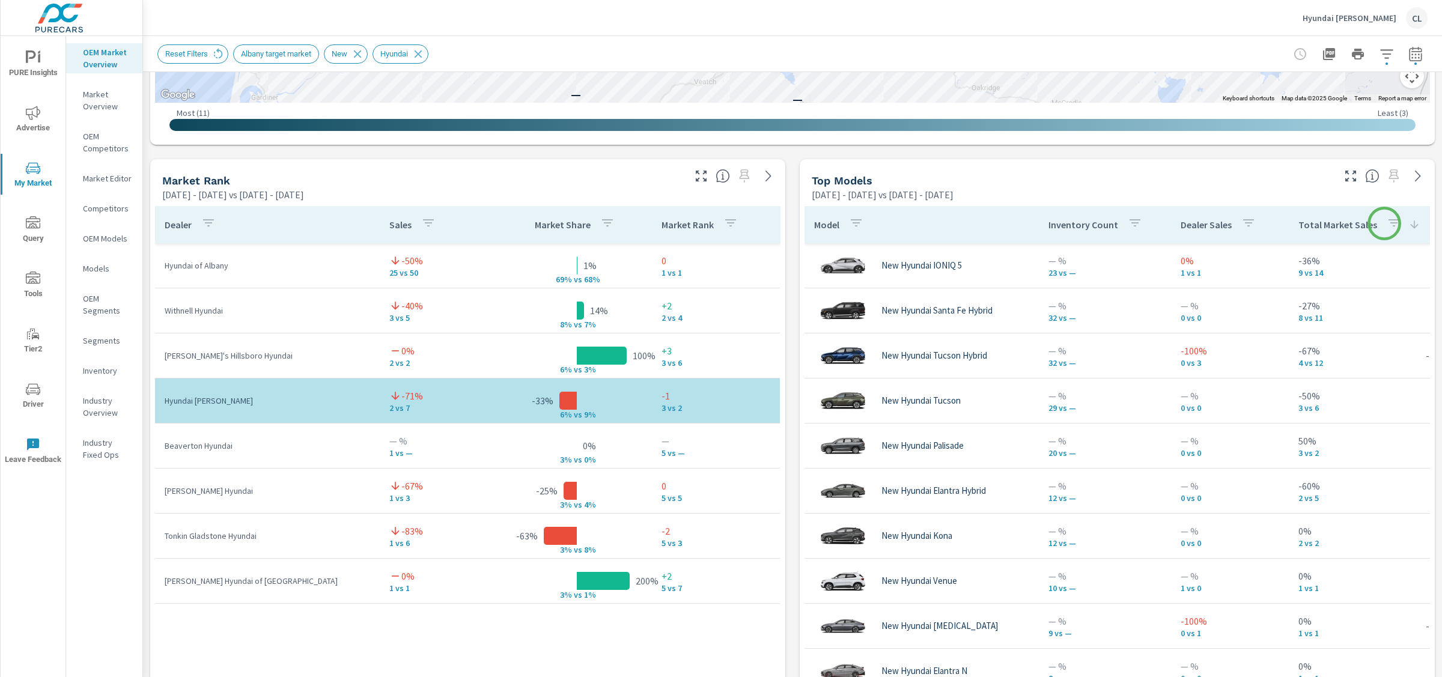
click at [1388, 223] on icon "button" at bounding box center [1393, 222] width 11 height 7
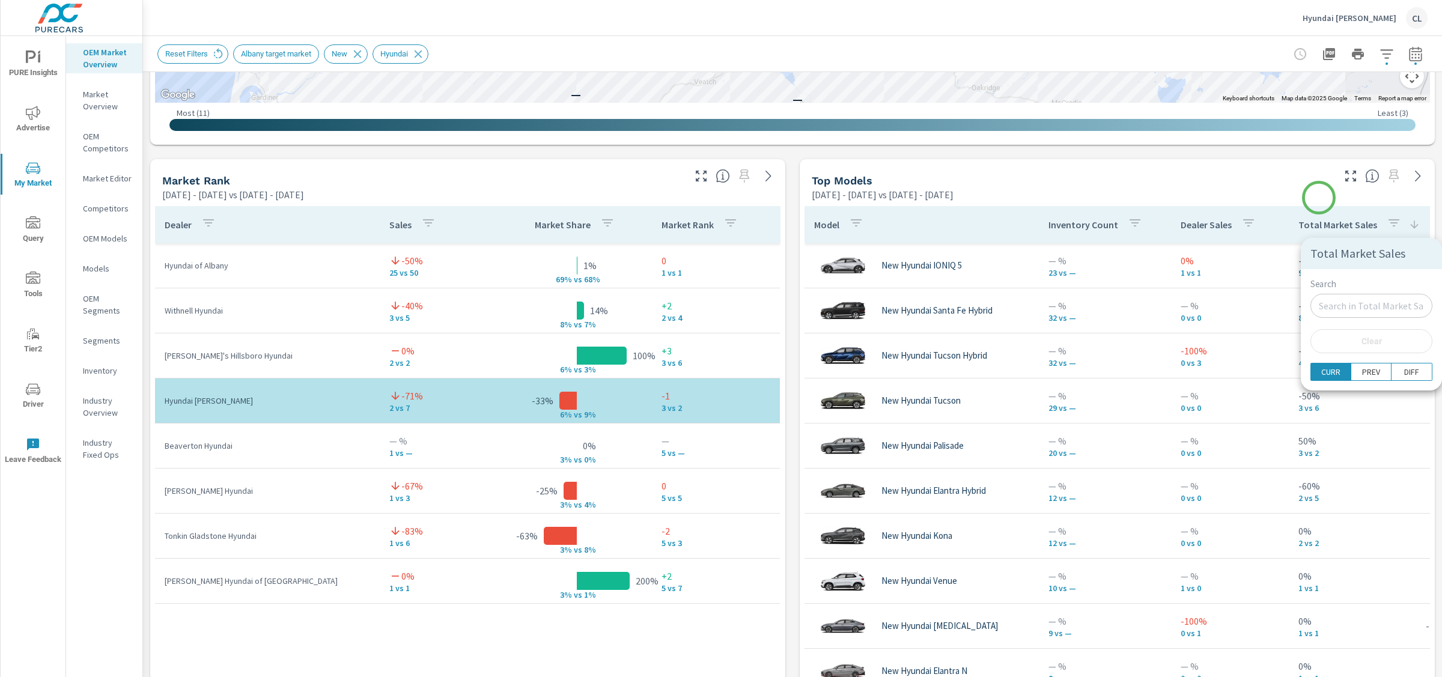
click at [1319, 198] on div at bounding box center [721, 338] width 1442 height 677
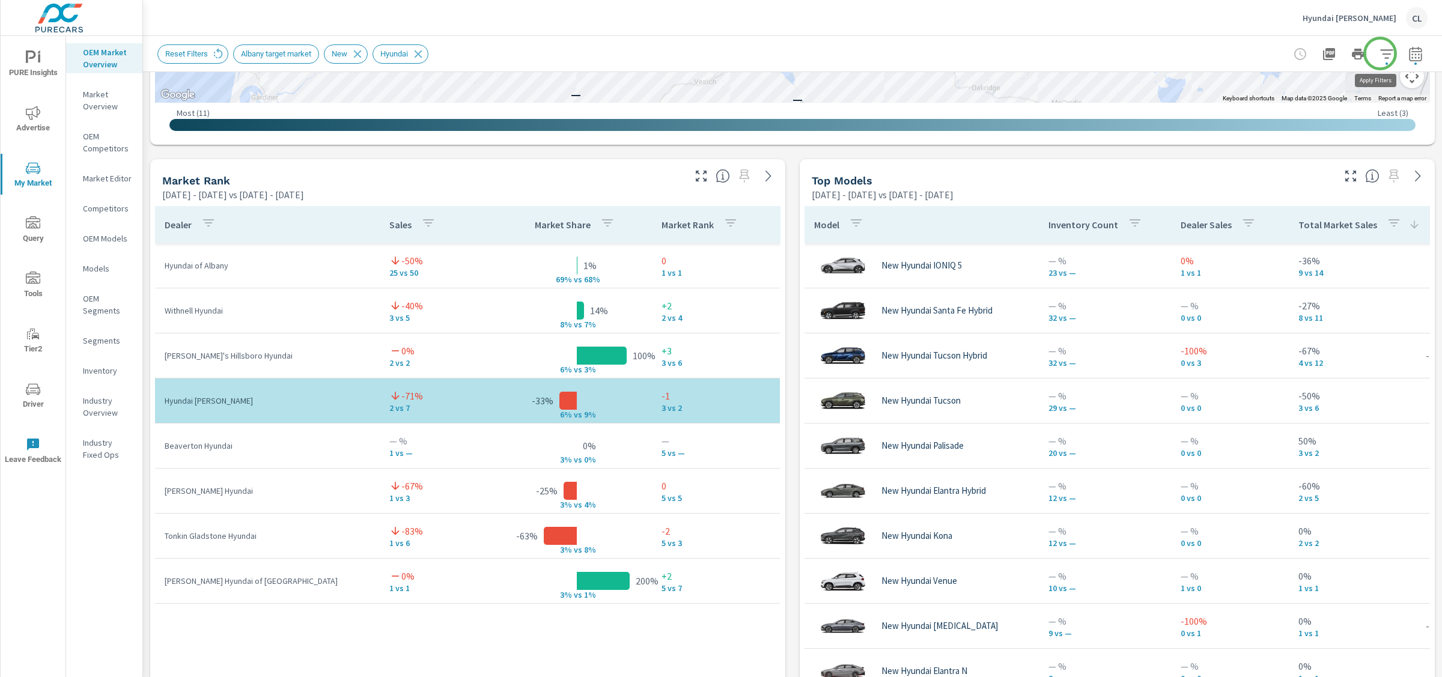
click at [1379, 53] on icon "button" at bounding box center [1386, 54] width 14 height 14
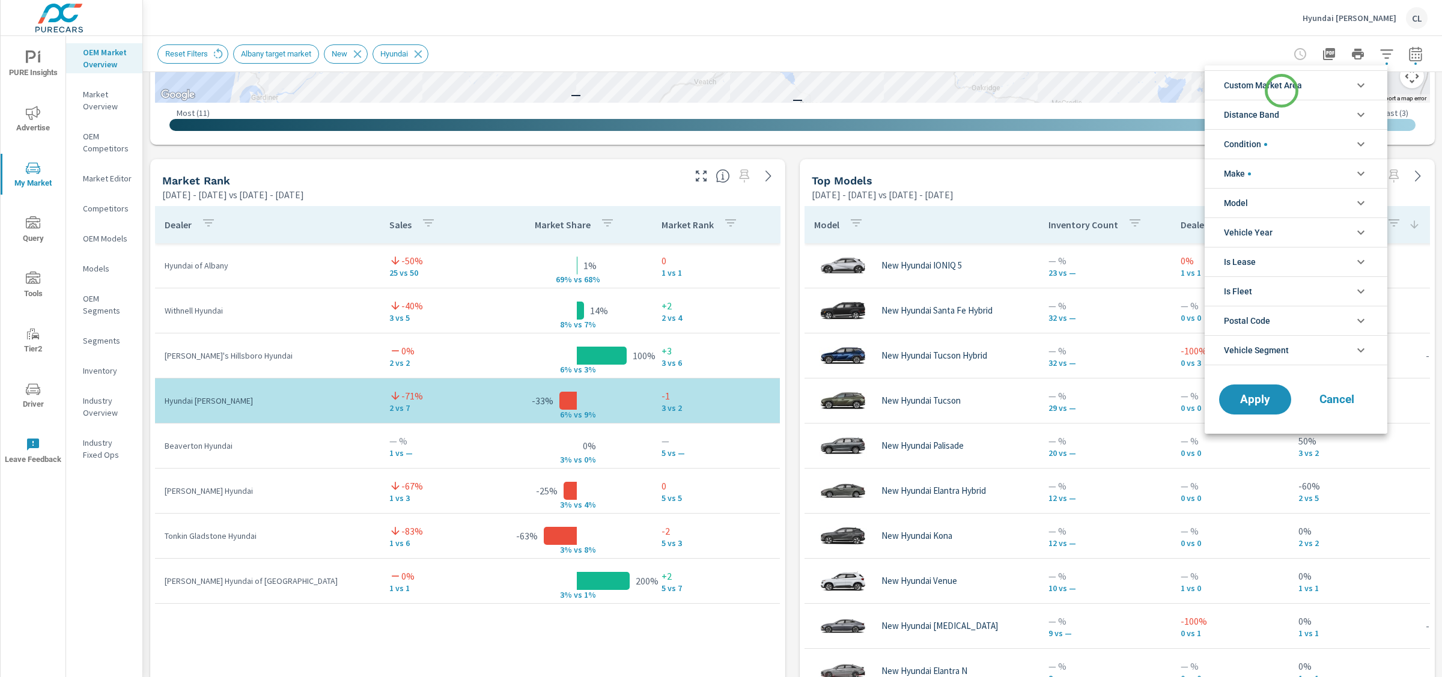
click at [1281, 91] on span "Custom Market Area" at bounding box center [1263, 85] width 78 height 29
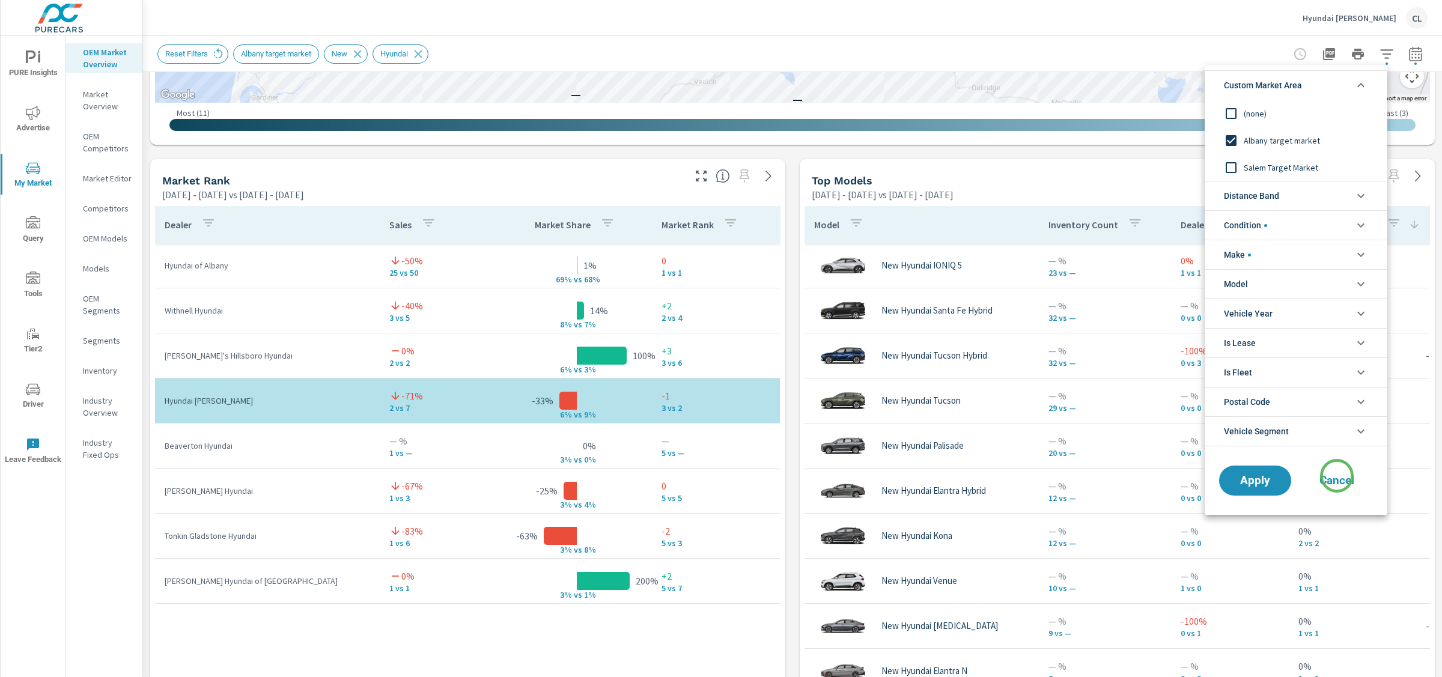
click at [1337, 476] on span "Cancel" at bounding box center [1337, 480] width 48 height 11
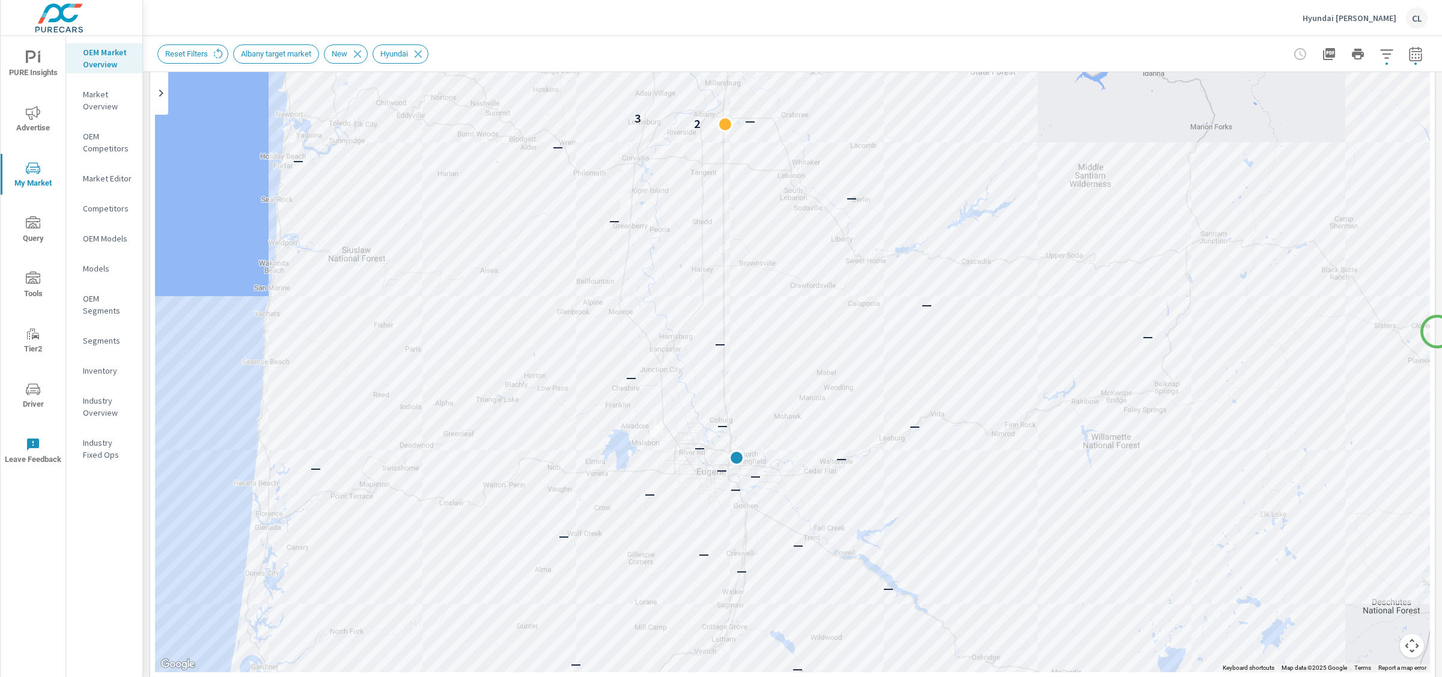
scroll to position [110, 0]
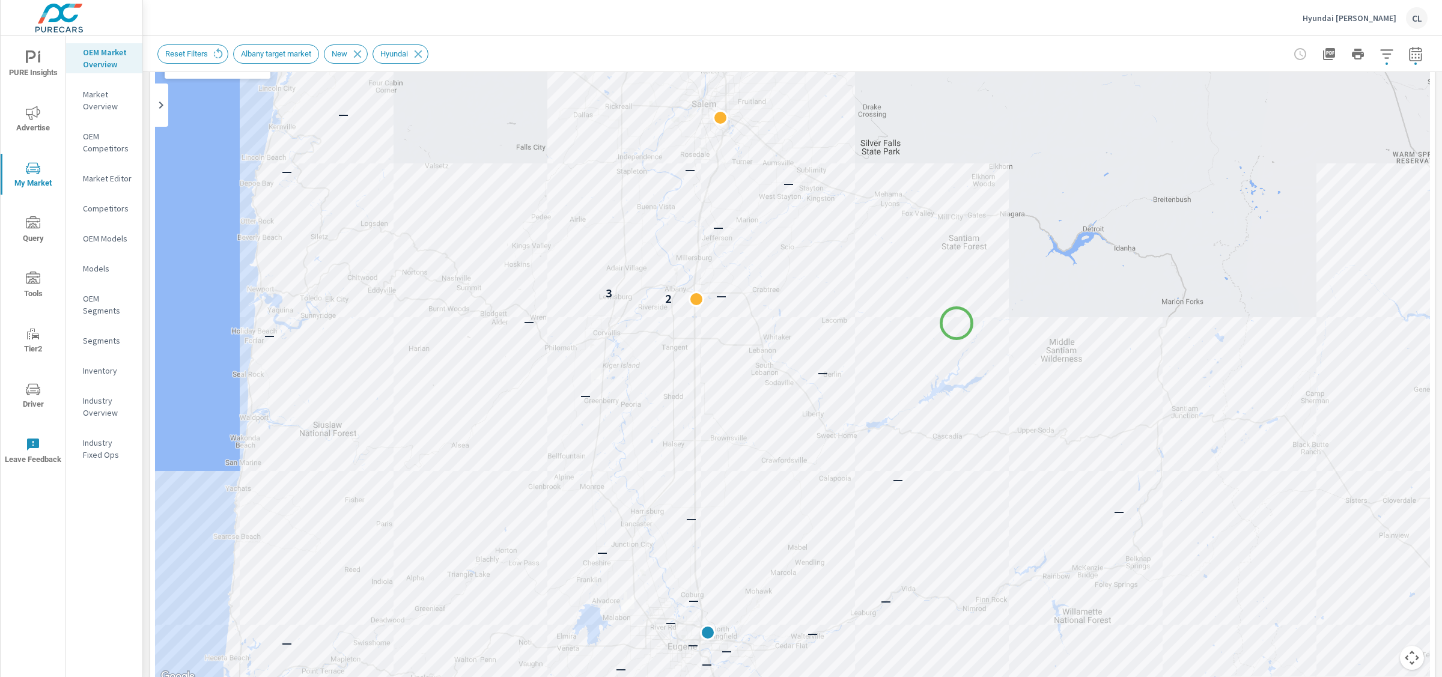
drag, startPoint x: 987, startPoint y: 157, endPoint x: 953, endPoint y: 334, distance: 180.4
click at [953, 334] on div "— — — — — — — — — — — — — — — — — — — — — — — — — — — — — — — — — — — — — 2 — 3…" at bounding box center [792, 350] width 1275 height 668
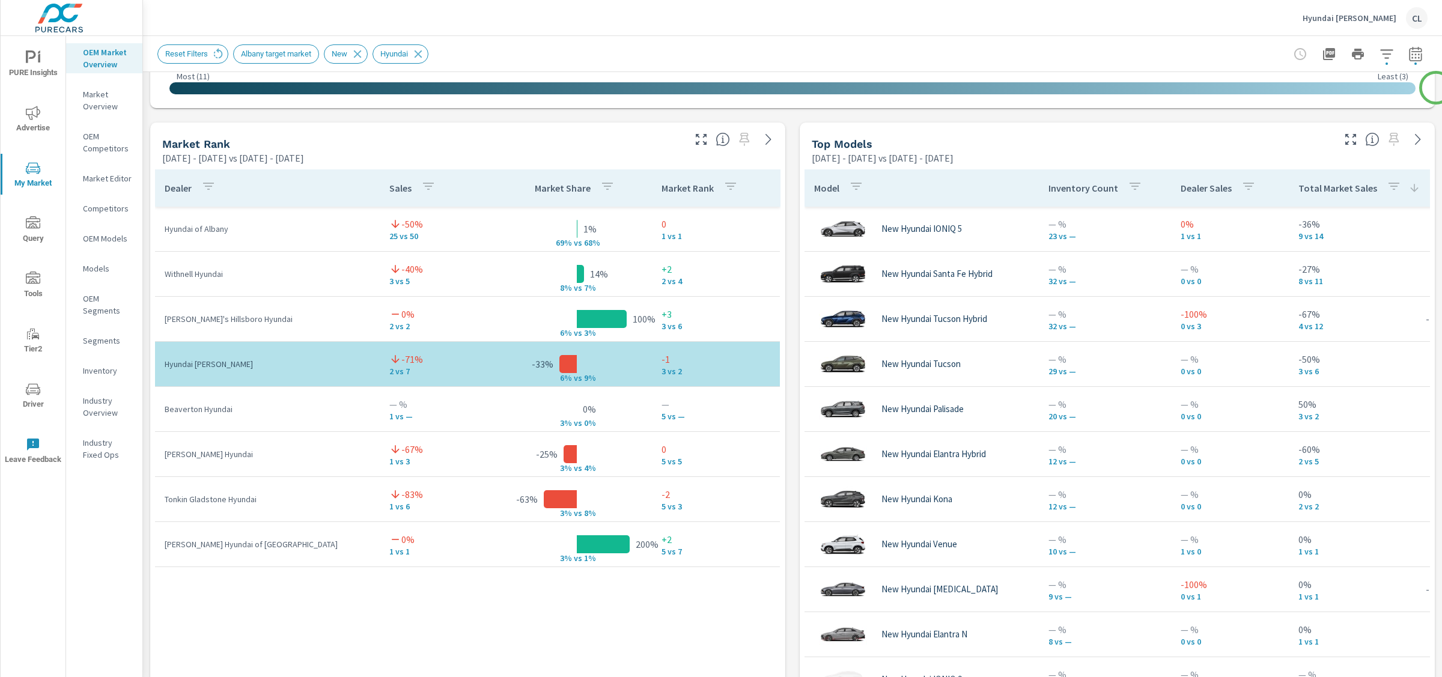
scroll to position [736, 0]
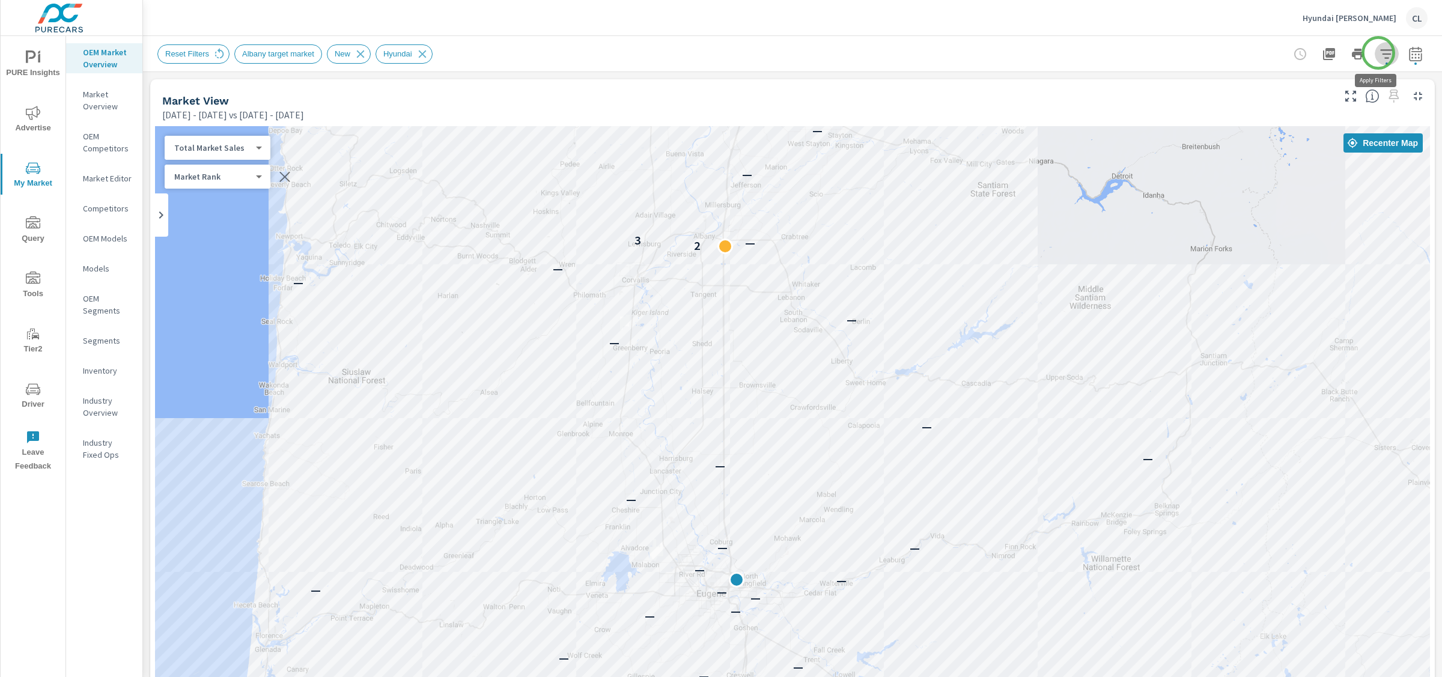
click at [1380, 53] on icon "button" at bounding box center [1386, 53] width 13 height 9
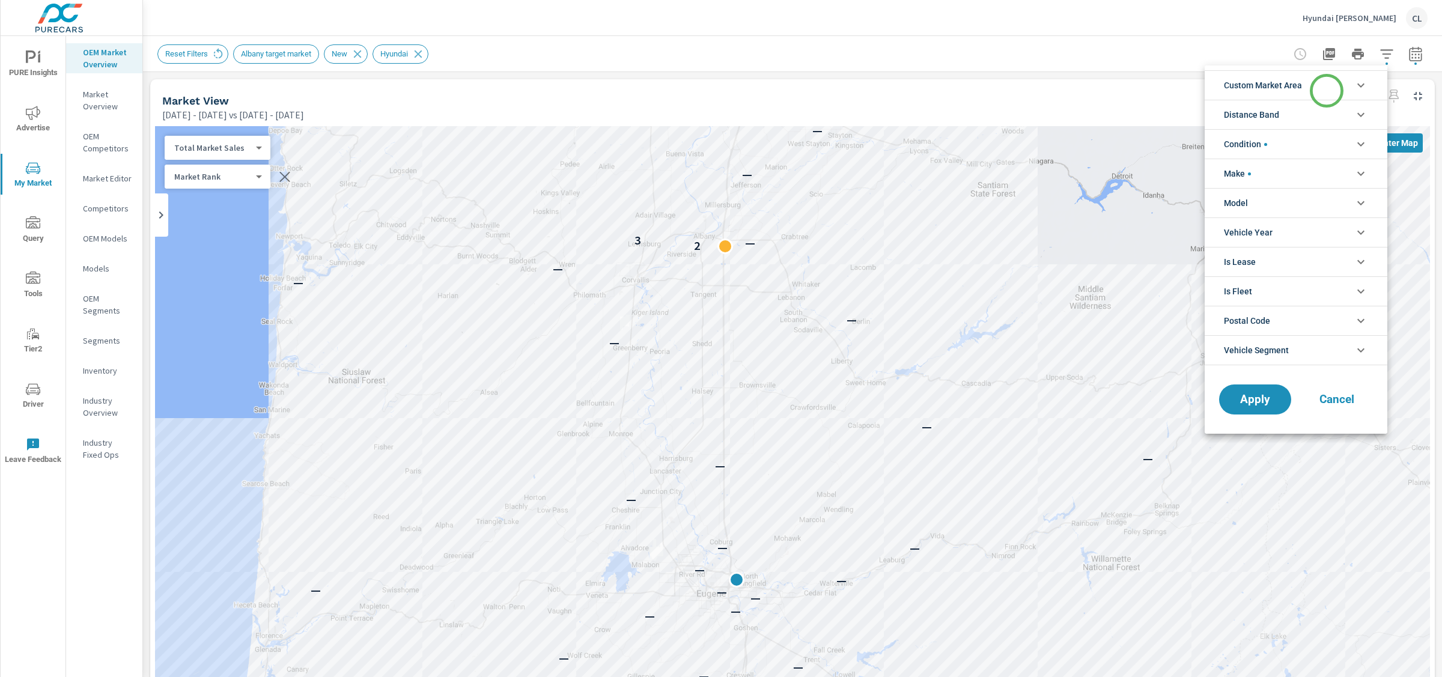
click at [1327, 91] on li "Custom Market Area" at bounding box center [1296, 84] width 183 height 29
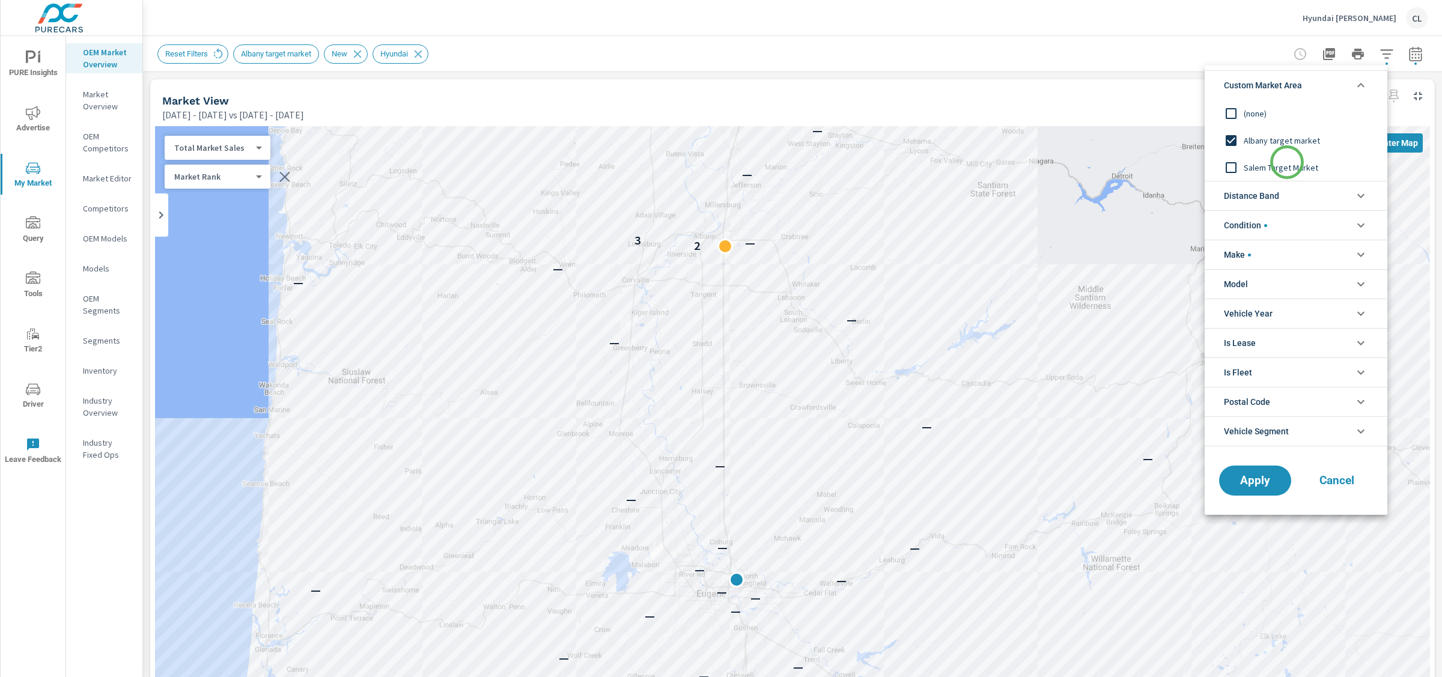
click at [1287, 163] on span "Salem Target Market" at bounding box center [1310, 167] width 132 height 14
click at [1254, 477] on span "Apply" at bounding box center [1254, 480] width 49 height 11
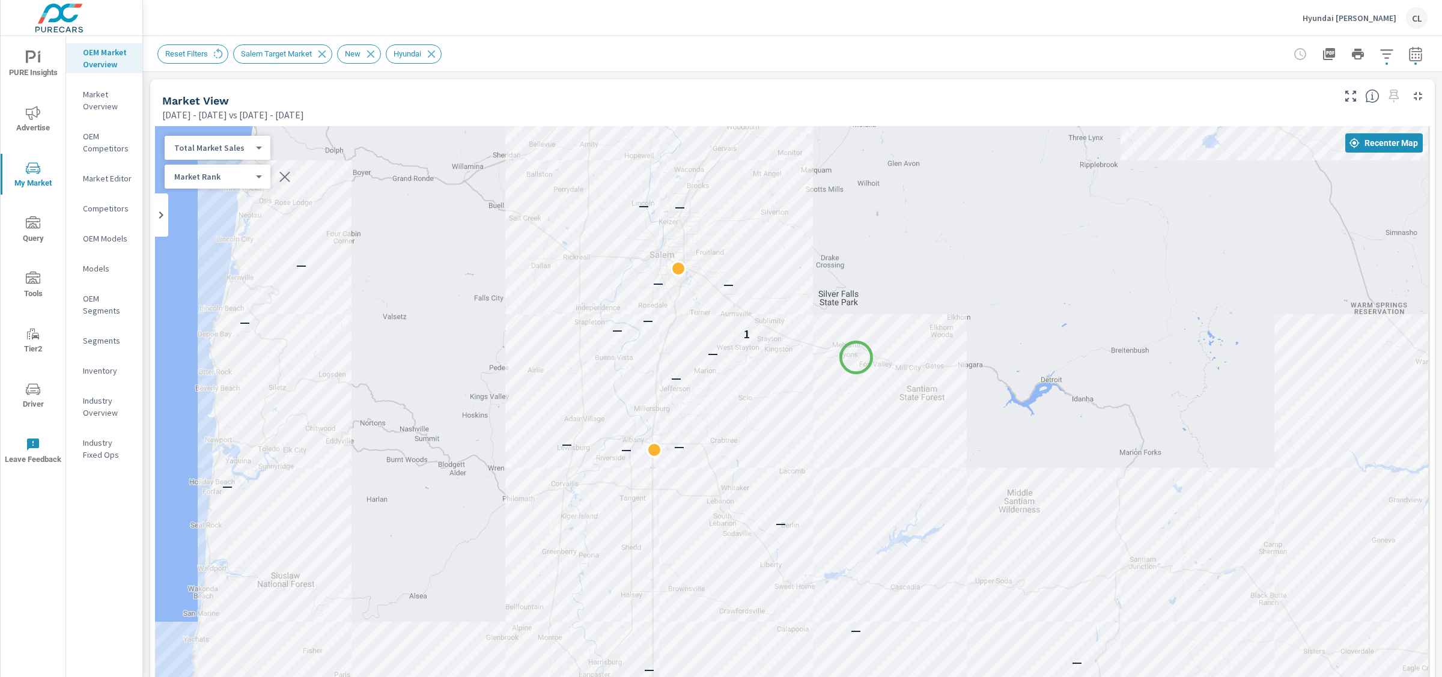
drag, startPoint x: 927, startPoint y: 153, endPoint x: 855, endPoint y: 361, distance: 220.6
click at [855, 361] on div "— — — — — — — — — — — — — — — — — — — — — — — — — — — — — — — — — — — — — — — —…" at bounding box center [792, 460] width 1275 height 668
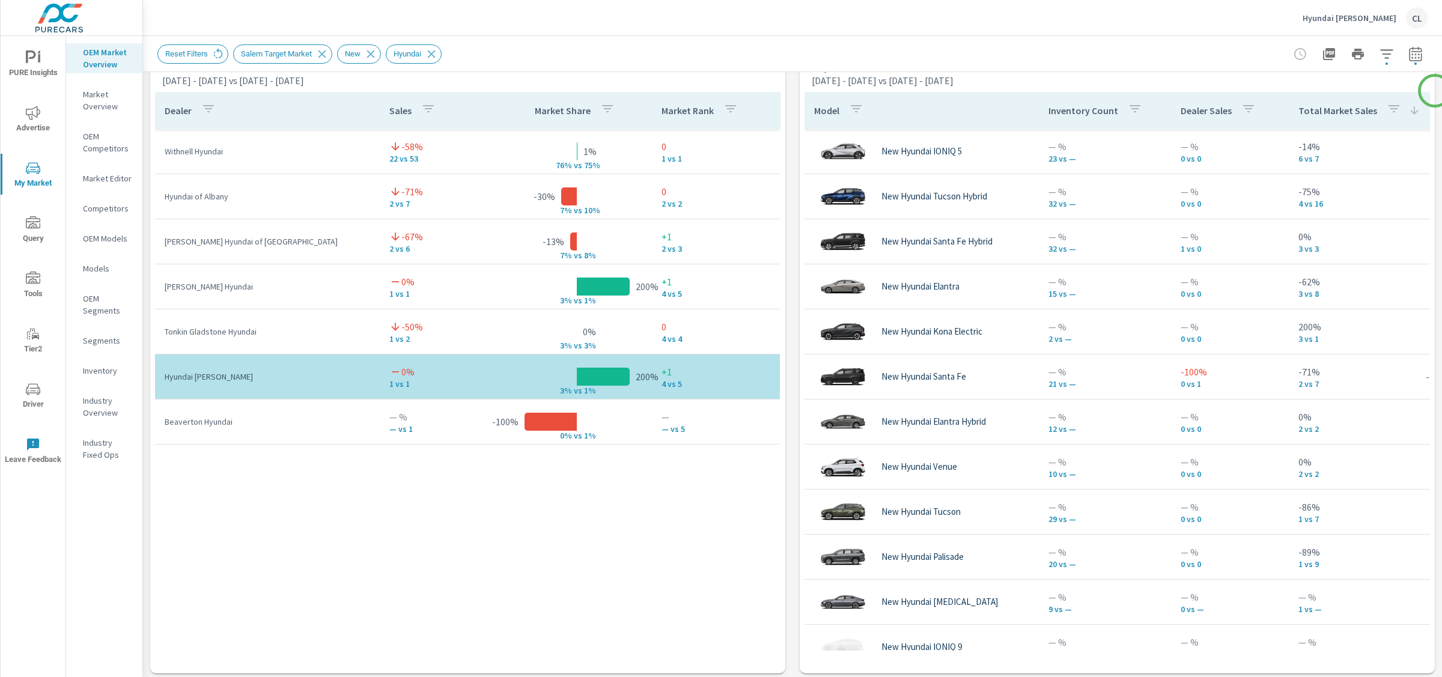
scroll to position [808, 0]
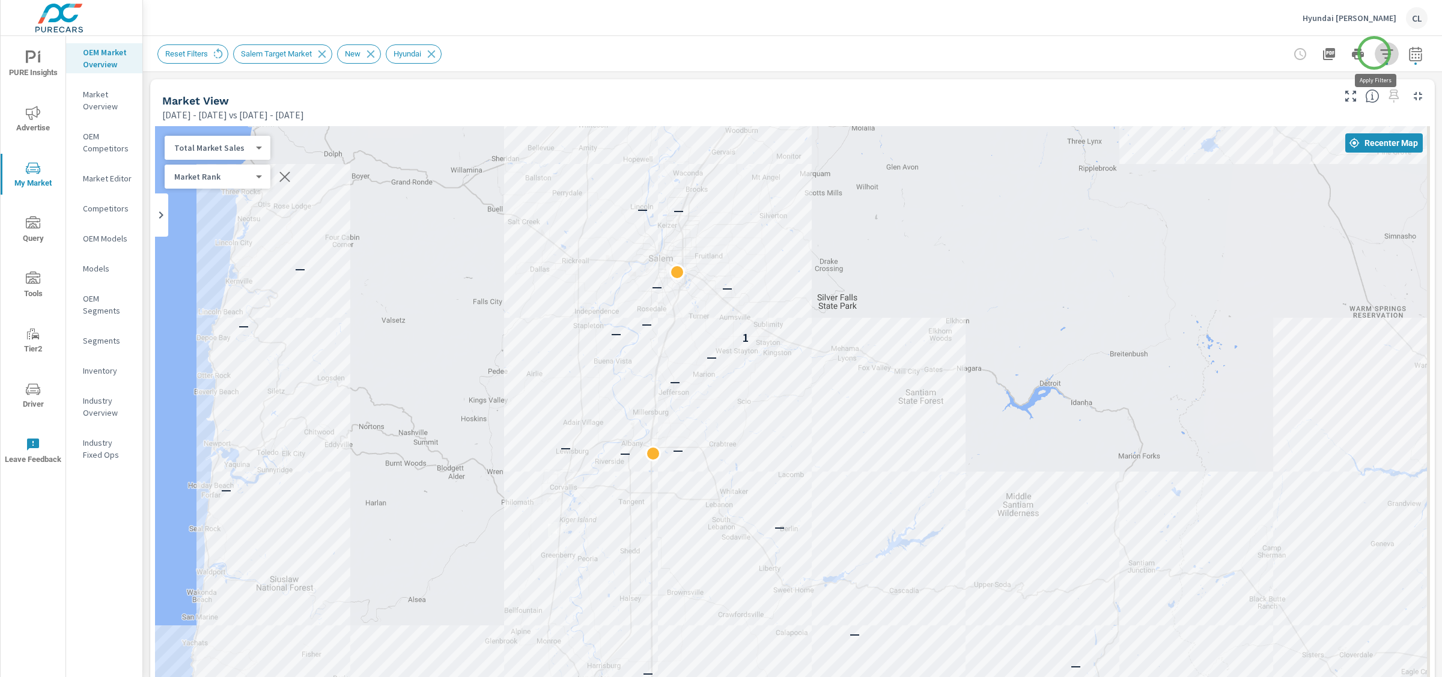
click at [1379, 53] on icon "button" at bounding box center [1386, 54] width 14 height 14
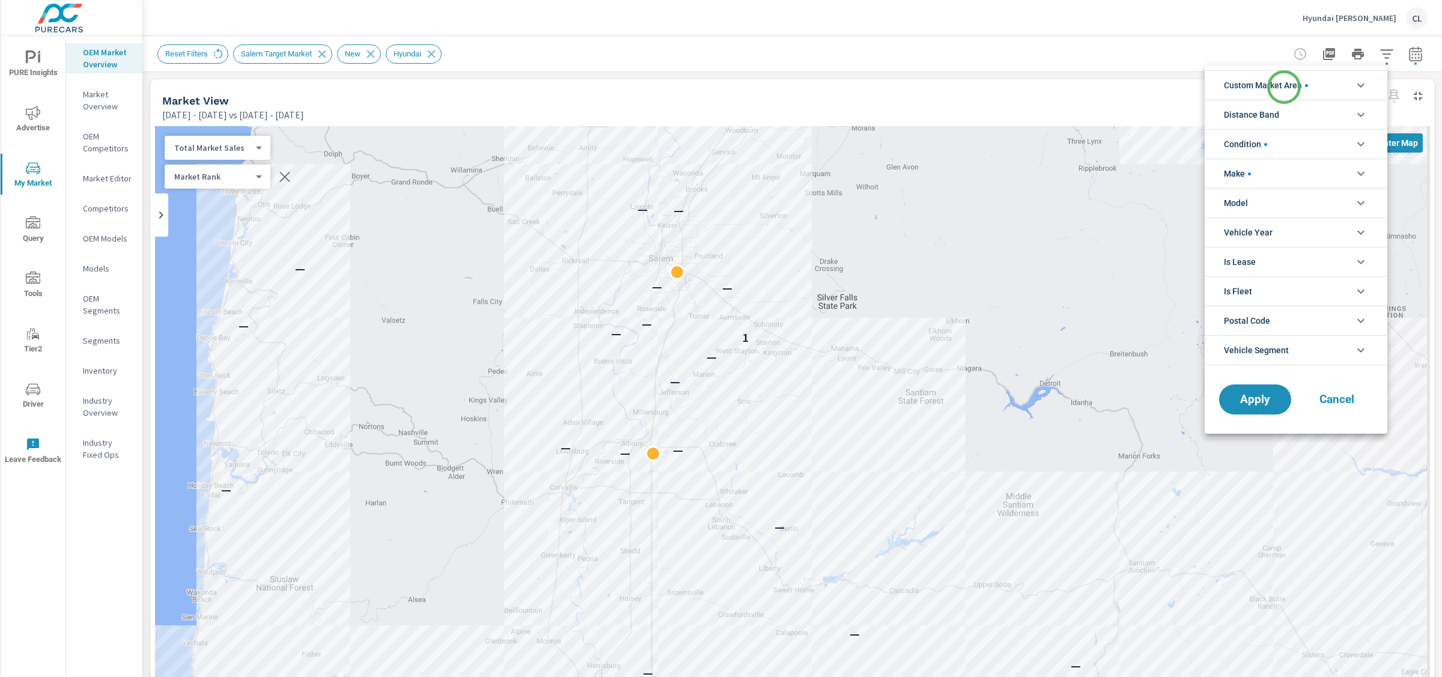
click at [1284, 87] on span "Custom Market Area" at bounding box center [1266, 85] width 84 height 29
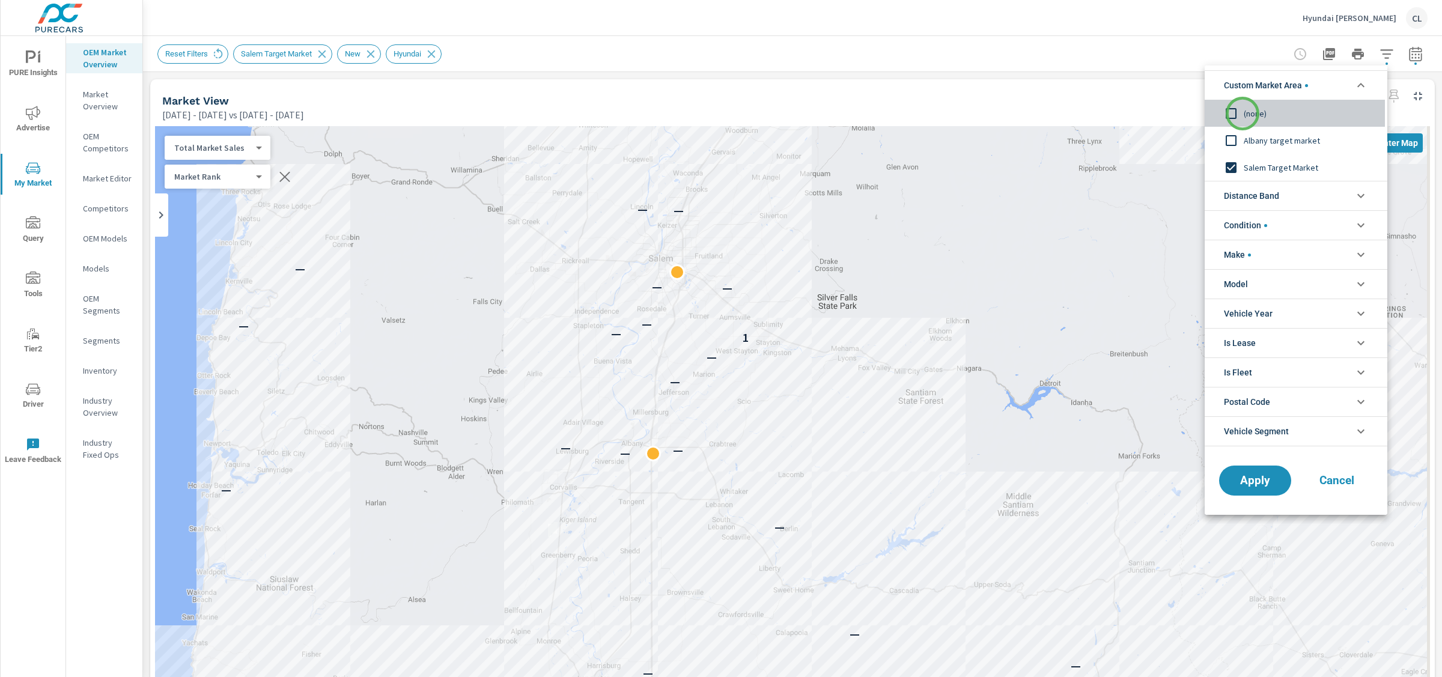
click at [1242, 114] on input "filter options" at bounding box center [1230, 113] width 25 height 25
click at [1272, 196] on span "Distance Band" at bounding box center [1251, 195] width 55 height 29
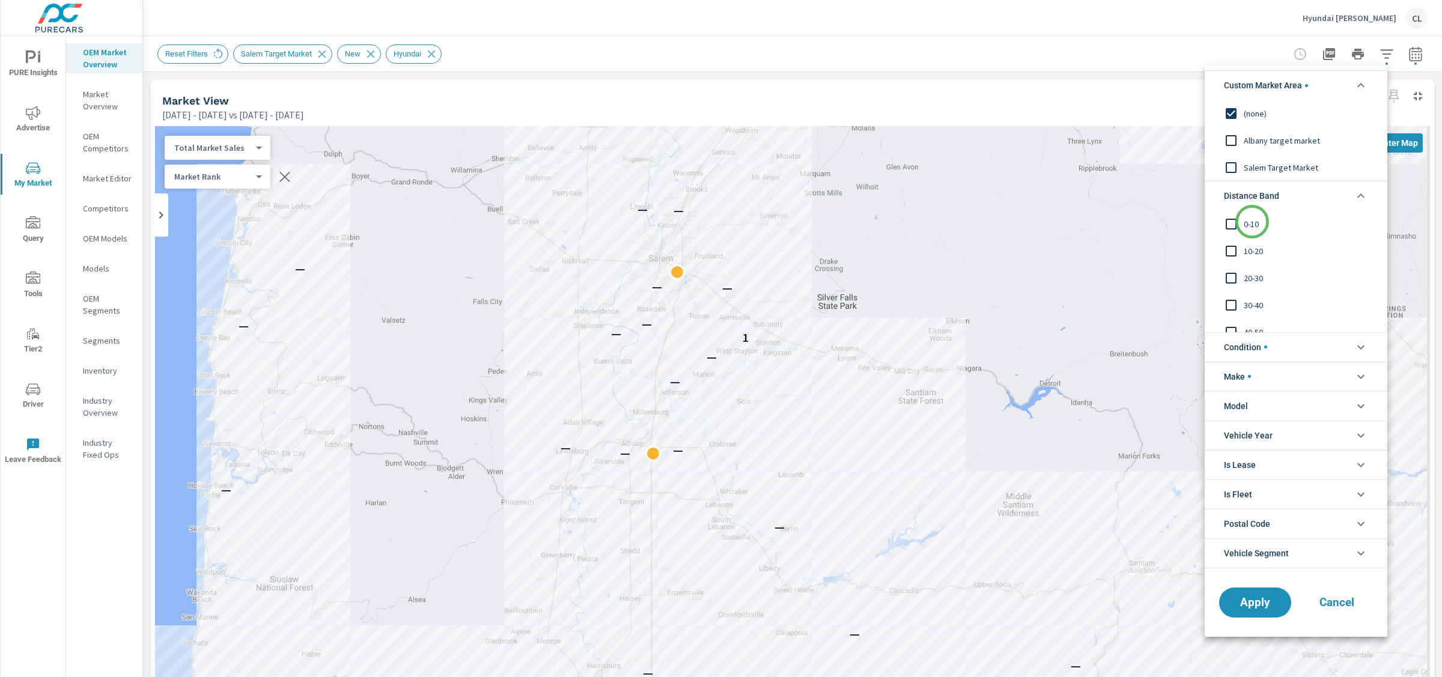
click at [1252, 222] on span "0-10" at bounding box center [1310, 224] width 132 height 14
click at [1252, 248] on span "10-20" at bounding box center [1310, 251] width 132 height 14
click at [1251, 277] on span "20-30" at bounding box center [1310, 278] width 132 height 14
click at [1265, 598] on span "Apply" at bounding box center [1254, 602] width 49 height 11
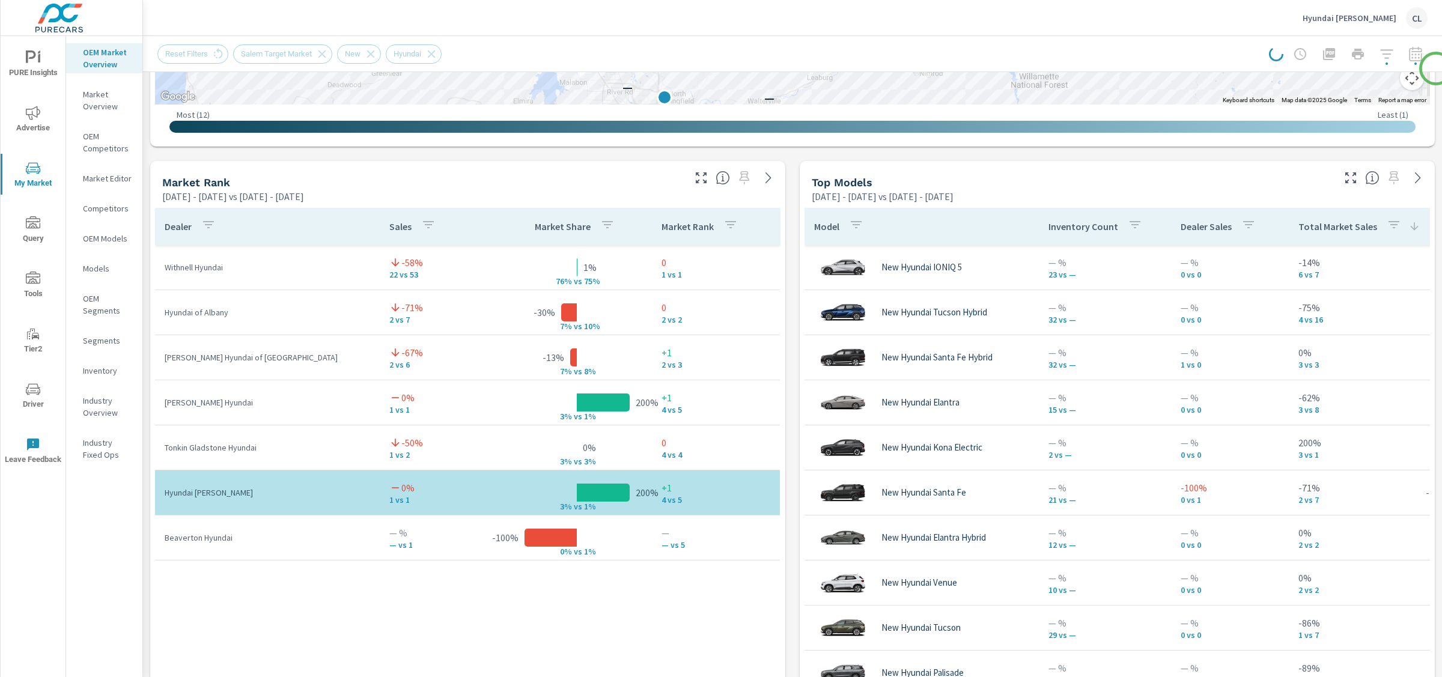
scroll to position [788, 0]
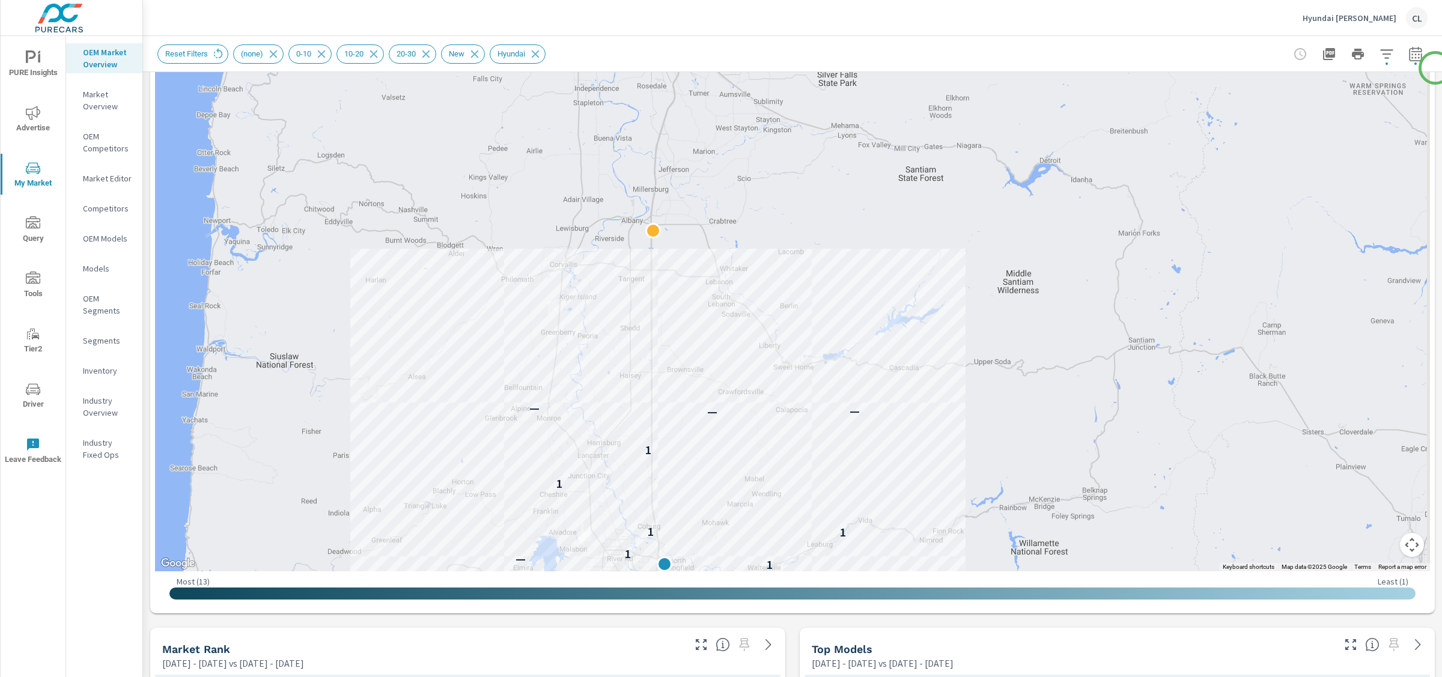
scroll to position [281, 0]
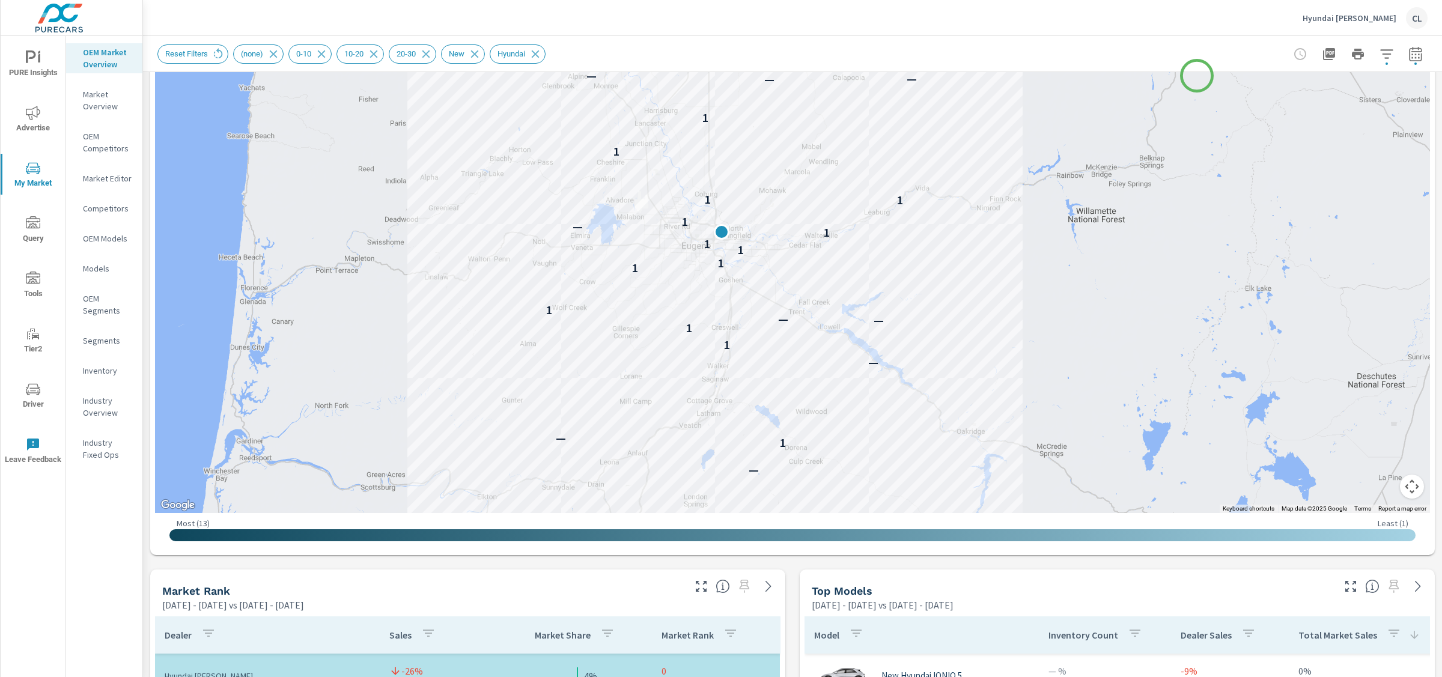
drag, startPoint x: 1140, startPoint y: 351, endPoint x: 1197, endPoint y: 76, distance: 281.5
click at [1197, 76] on div "— 1 — — 1 1 — — 1 1 1 1 1 1 — 1 1 1 1 1 — — —" at bounding box center [1427, 229] width 1154 height 649
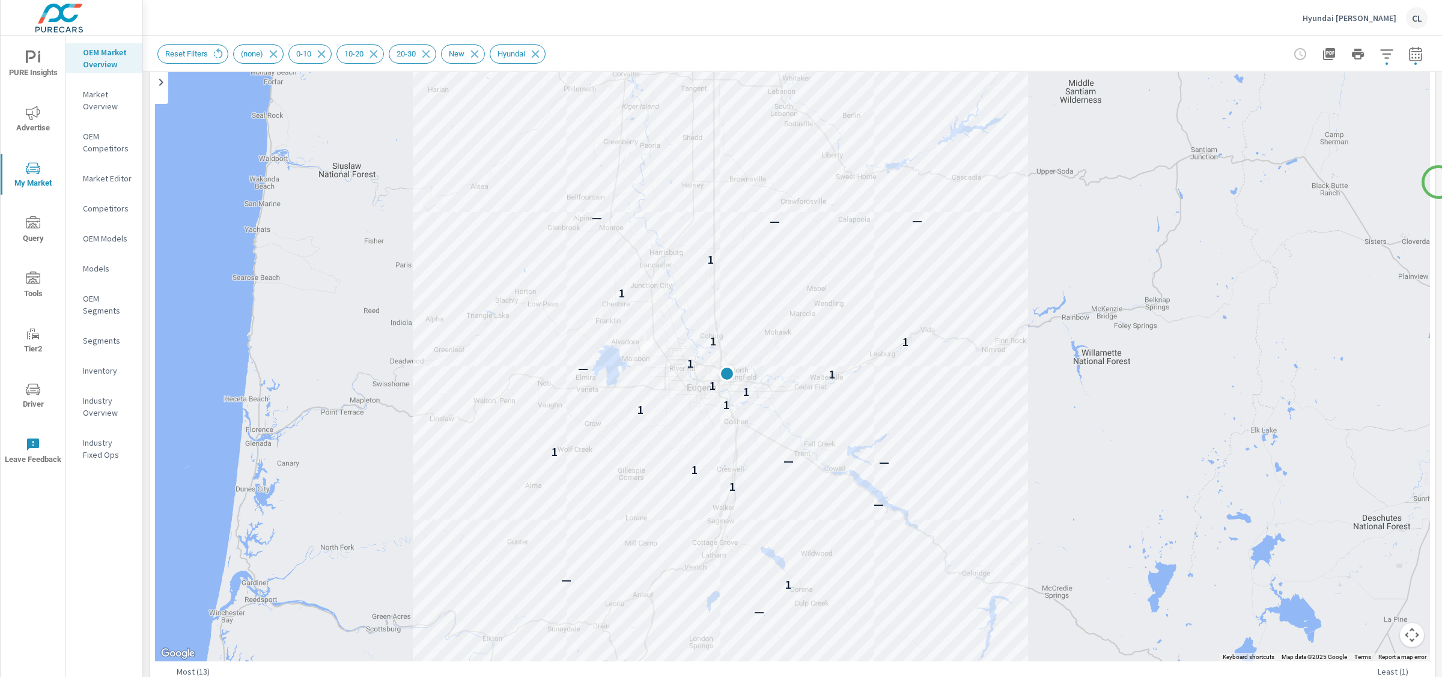
scroll to position [106, 0]
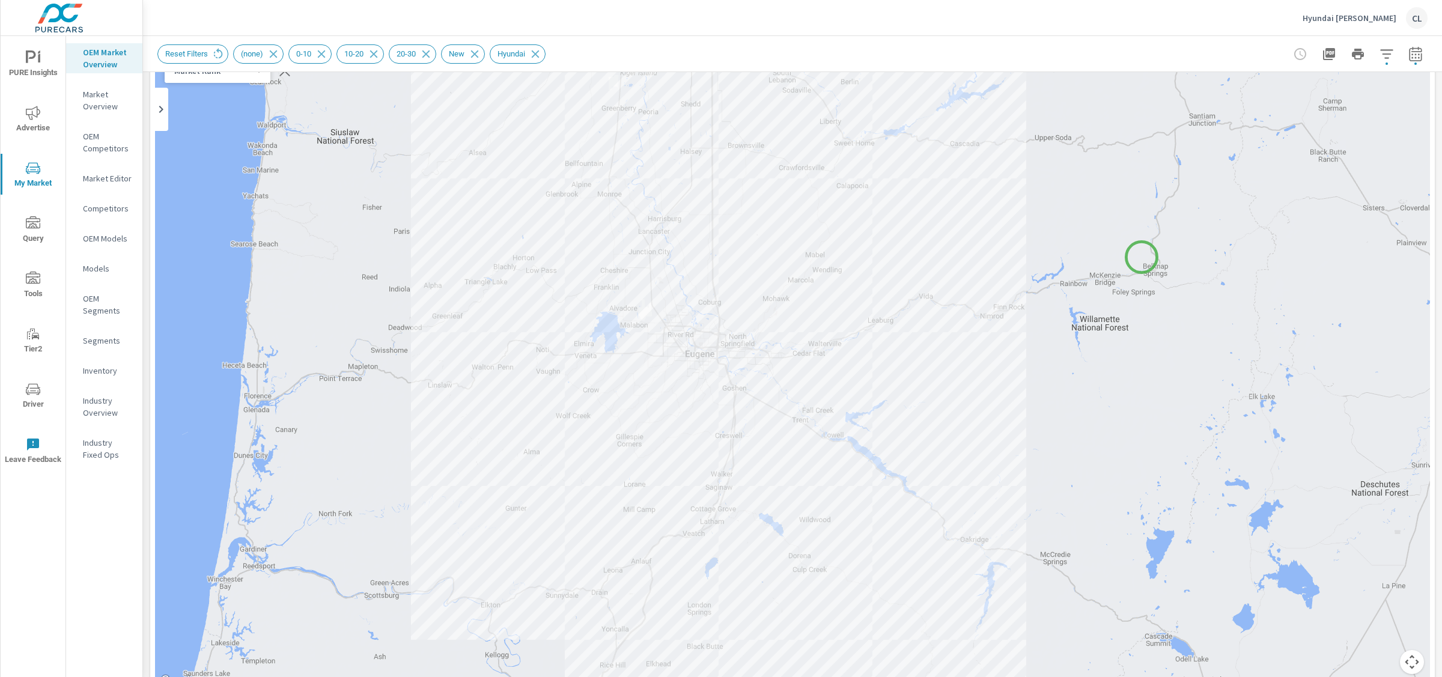
drag, startPoint x: 1143, startPoint y: 312, endPoint x: 1142, endPoint y: 257, distance: 54.7
click at [1142, 257] on div "— 1 — — 1 1 — — 1 1 1 1 1 1 — 1 1 1 1 1 — — —" at bounding box center [792, 354] width 1275 height 668
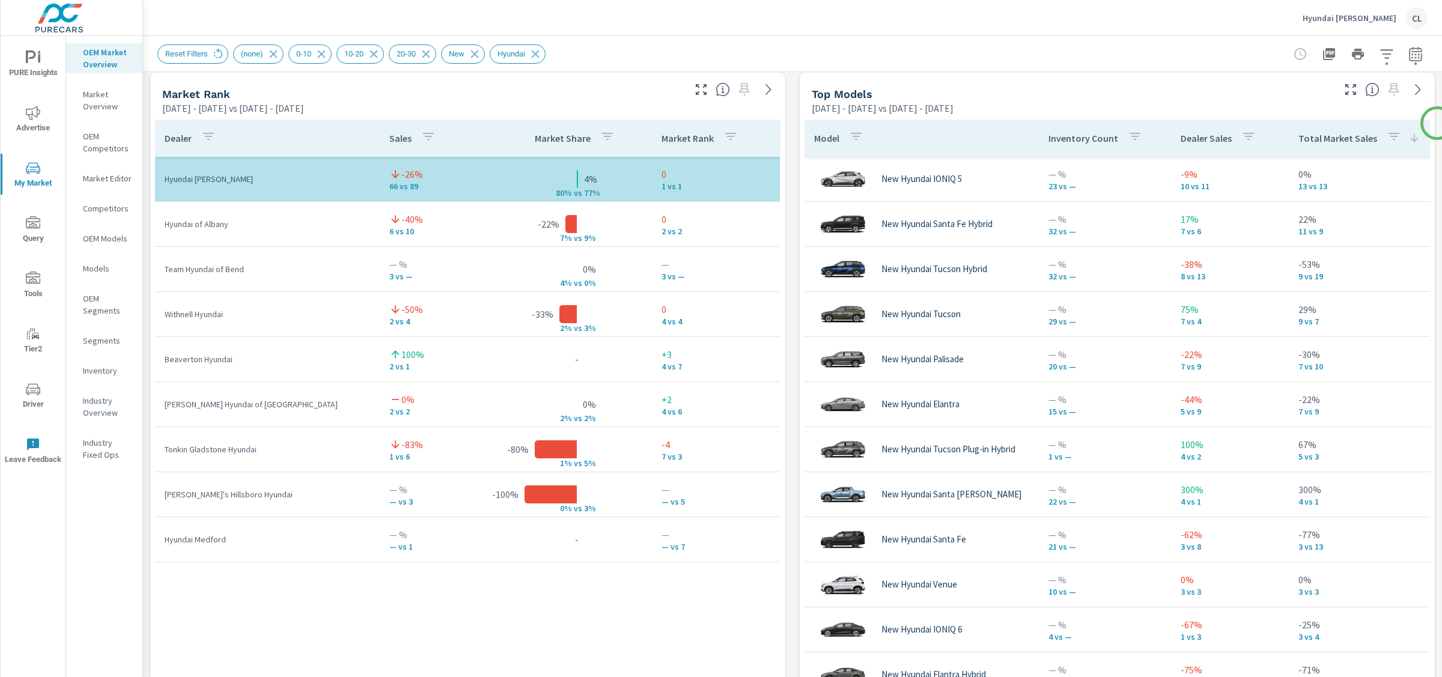
scroll to position [780, 0]
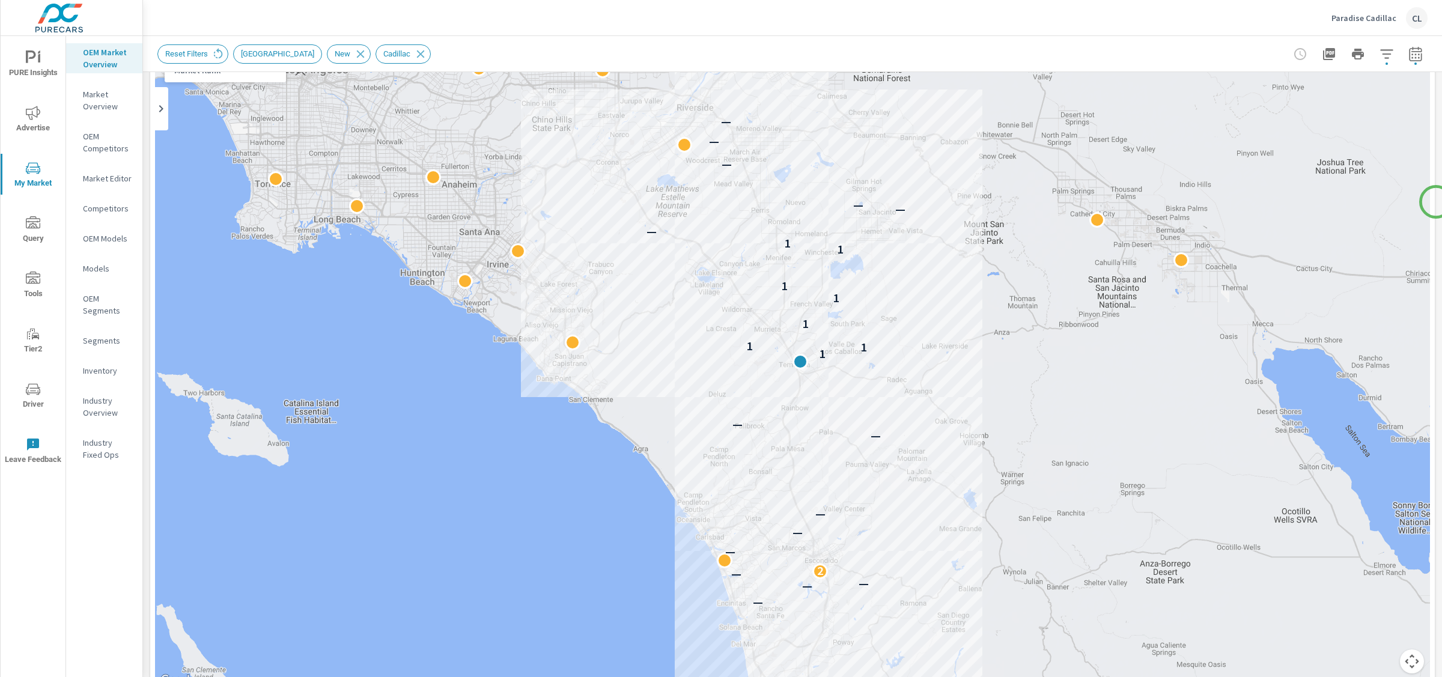
scroll to position [145, 0]
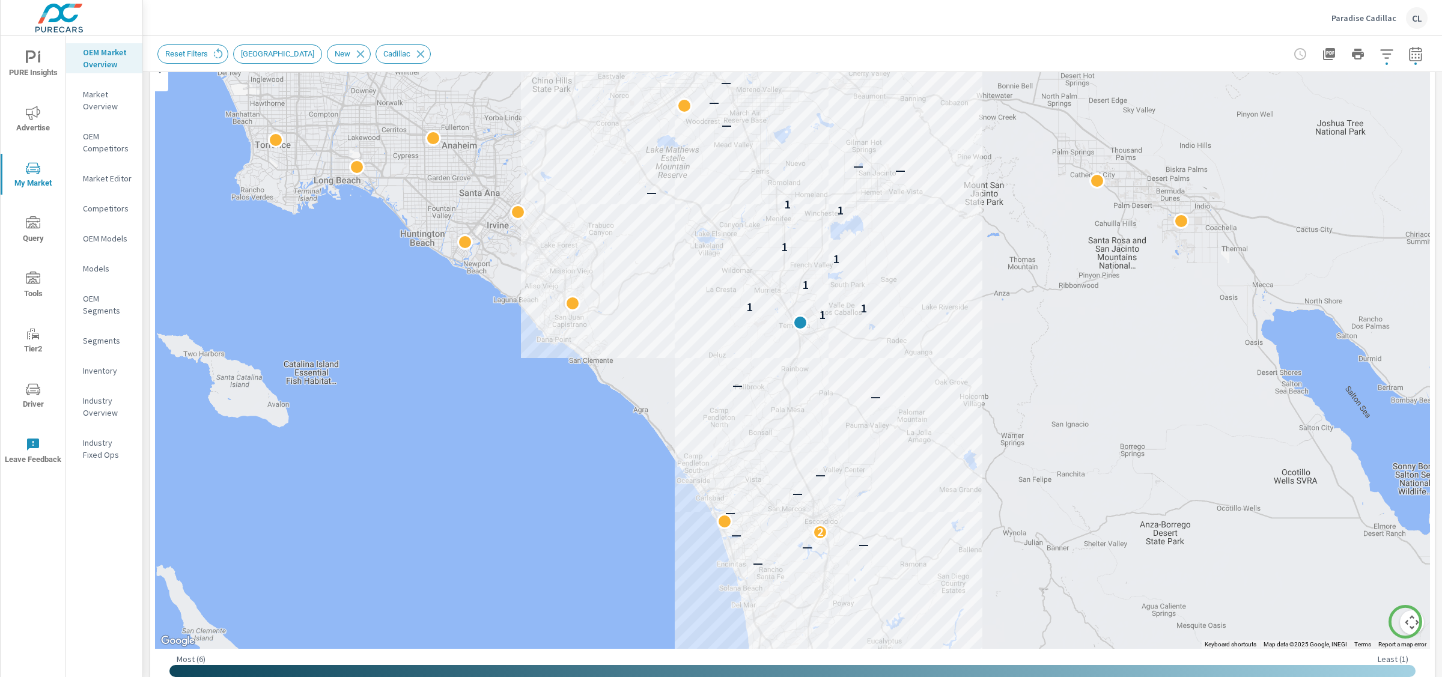
click at [1405, 622] on button "Map camera controls" at bounding box center [1412, 622] width 24 height 24
click at [1376, 562] on button "Zoom in" at bounding box center [1382, 562] width 24 height 24
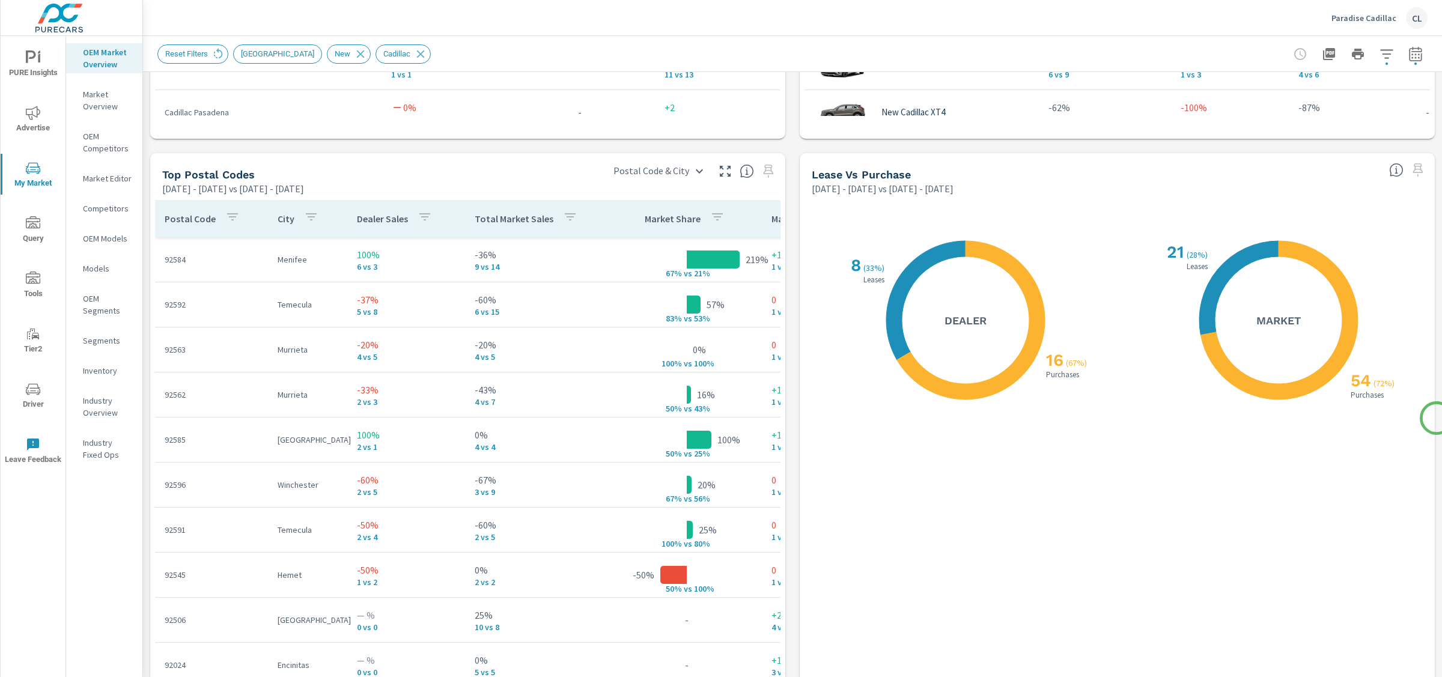
scroll to position [1352, 0]
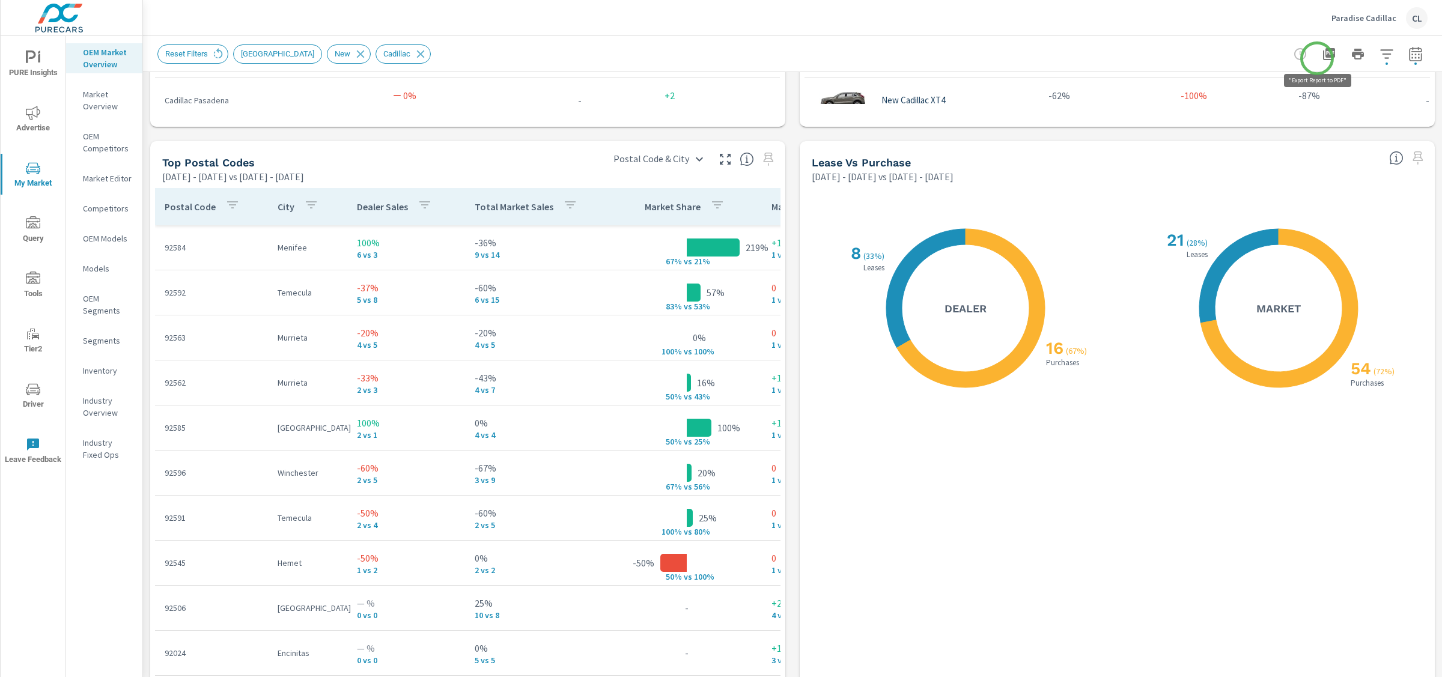
click at [1322, 53] on icon "button" at bounding box center [1329, 54] width 14 height 14
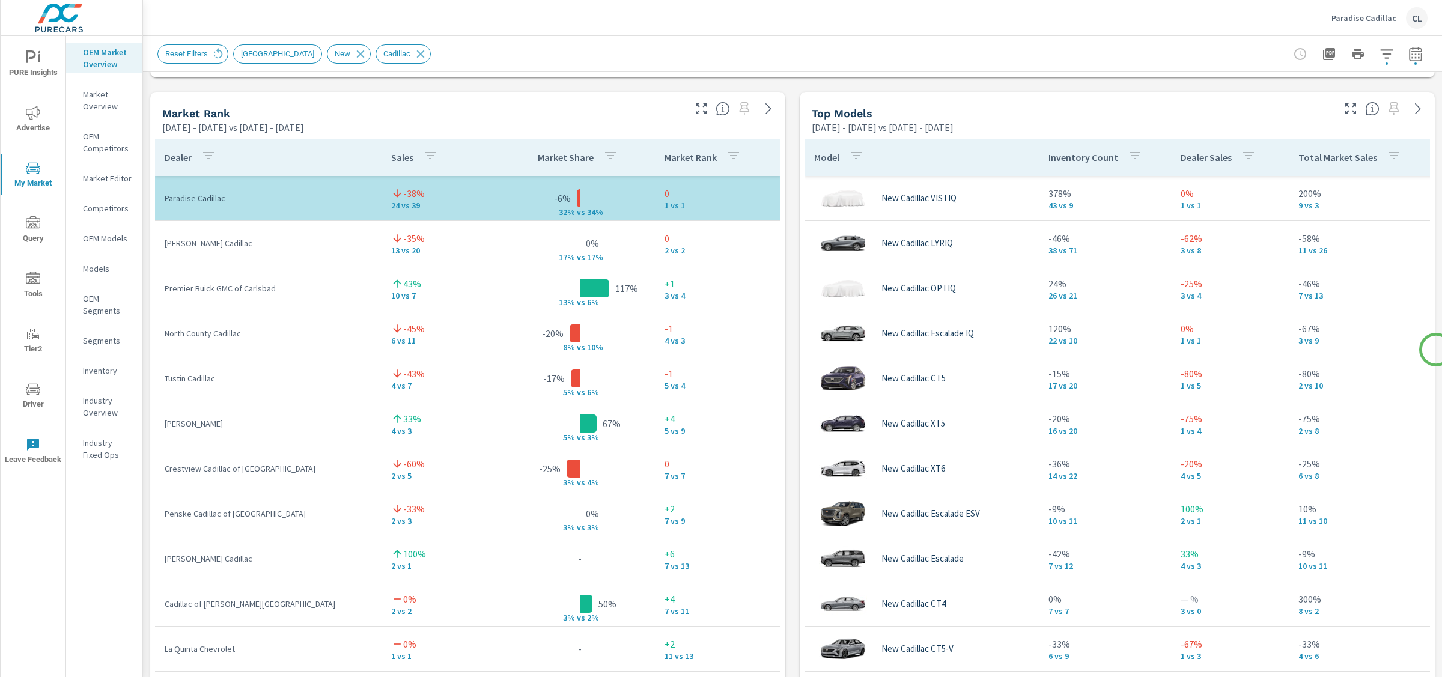
scroll to position [755, 0]
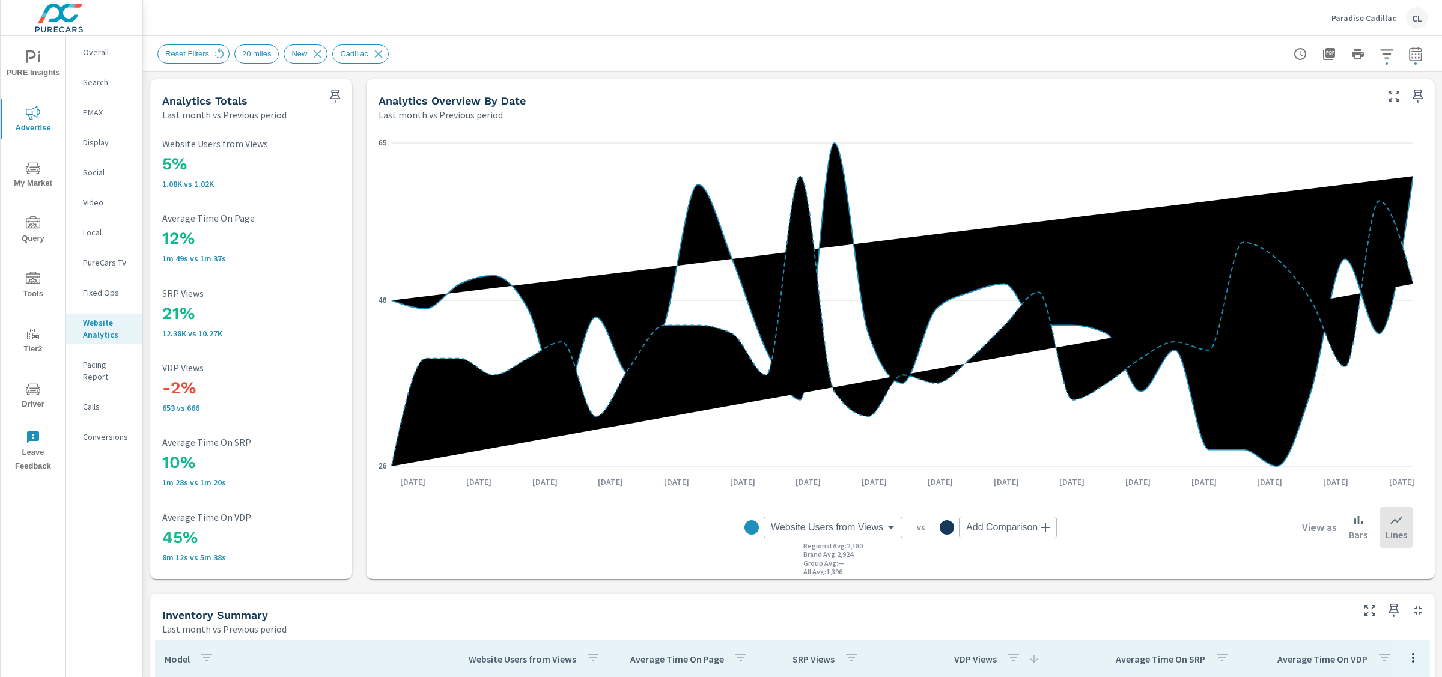
scroll to position [548, 0]
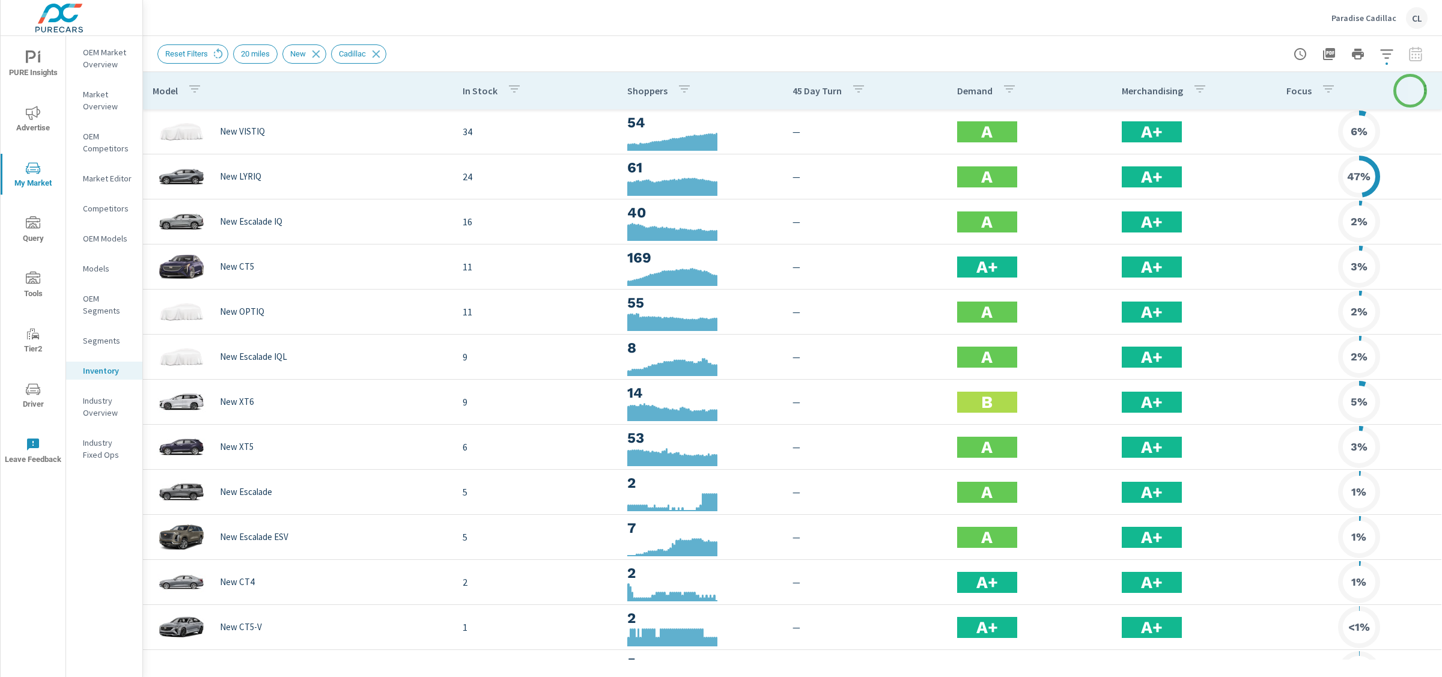
click at [1418, 90] on icon "button" at bounding box center [1425, 89] width 14 height 14
click at [1381, 156] on span "Audience" at bounding box center [1386, 160] width 76 height 12
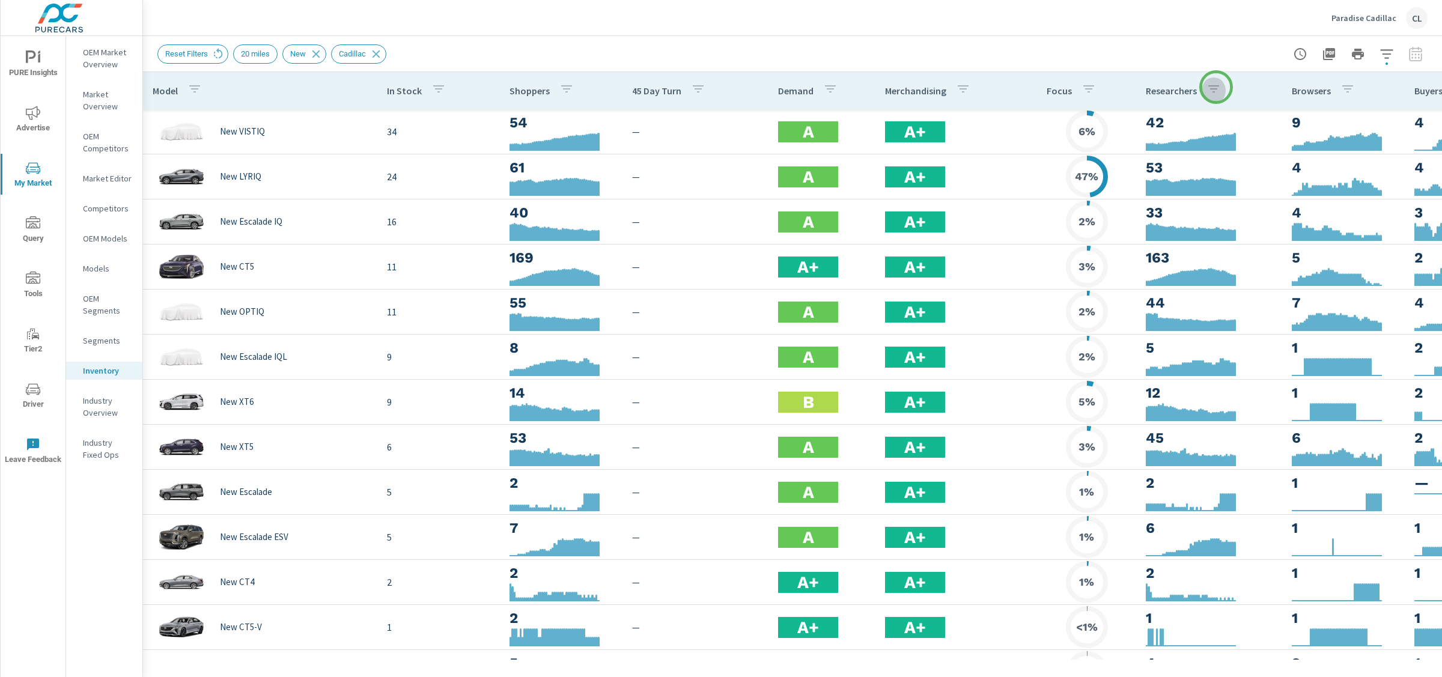
click at [1216, 87] on icon "button" at bounding box center [1213, 89] width 14 height 14
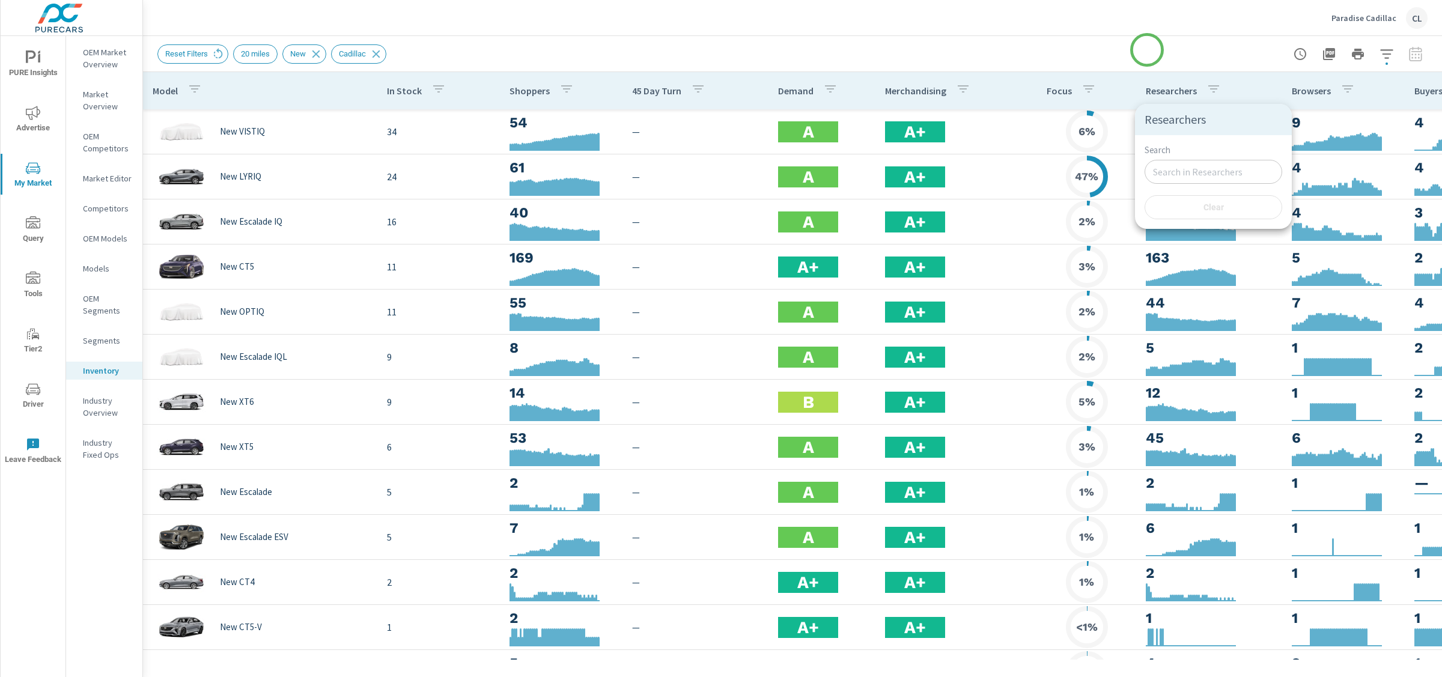
click at [1147, 50] on div at bounding box center [721, 338] width 1442 height 677
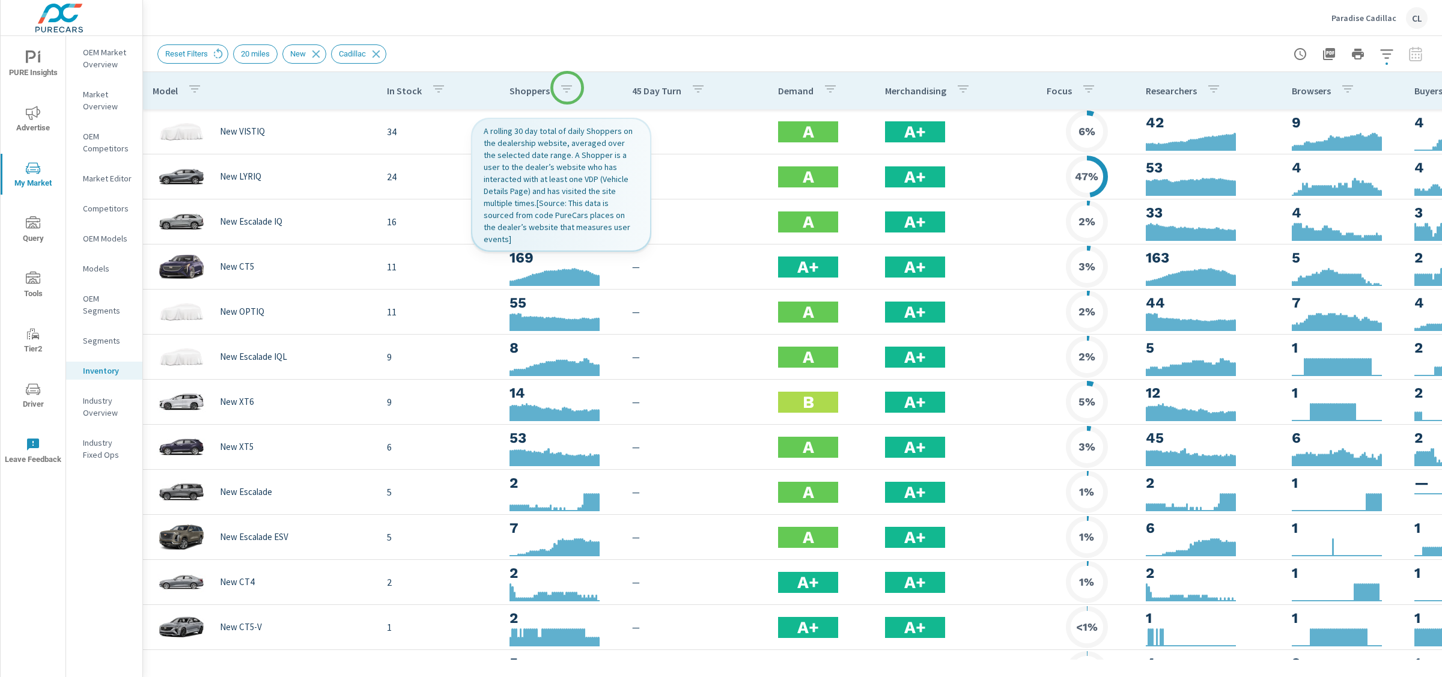
click at [567, 88] on icon "button" at bounding box center [566, 89] width 14 height 14
click at [510, 91] on div at bounding box center [721, 338] width 1442 height 677
click at [506, 90] on th "Shoppers" at bounding box center [561, 90] width 123 height 37
click at [518, 92] on p "Shoppers" at bounding box center [529, 91] width 40 height 12
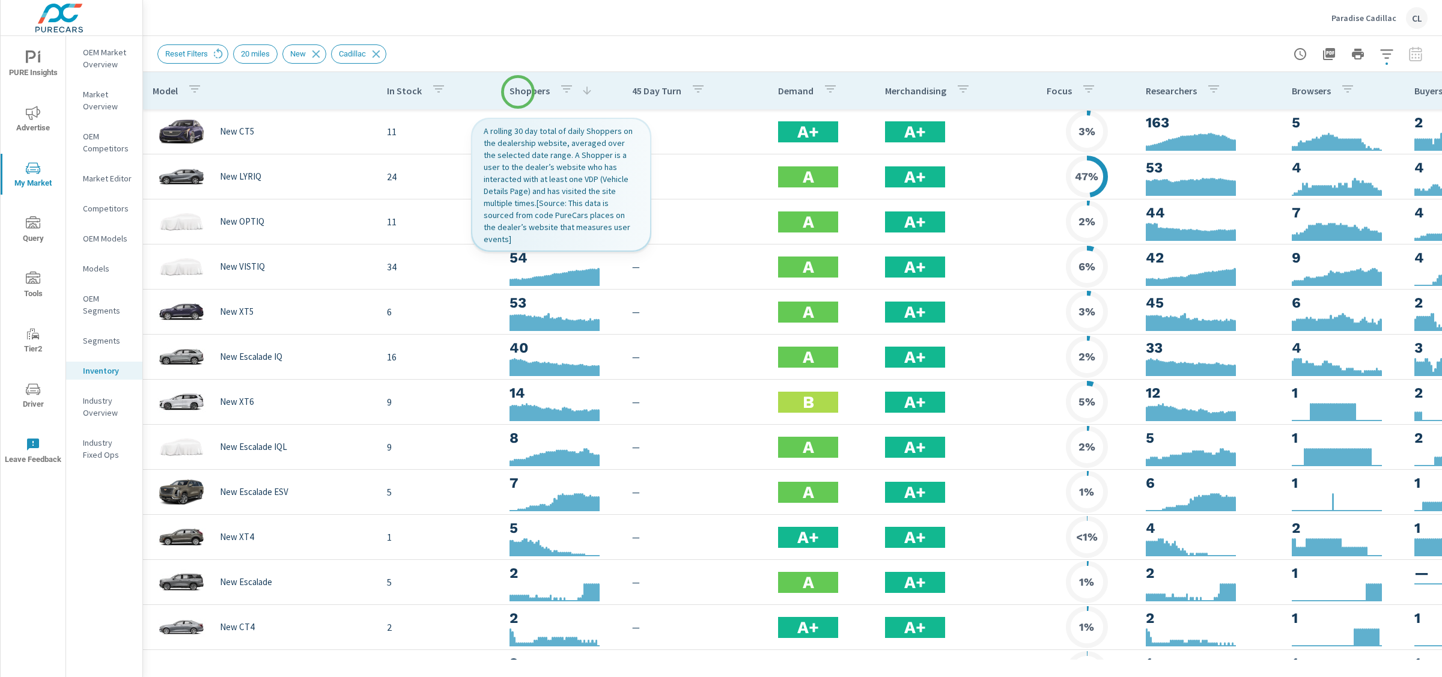
click at [518, 92] on p "Shoppers" at bounding box center [529, 91] width 40 height 12
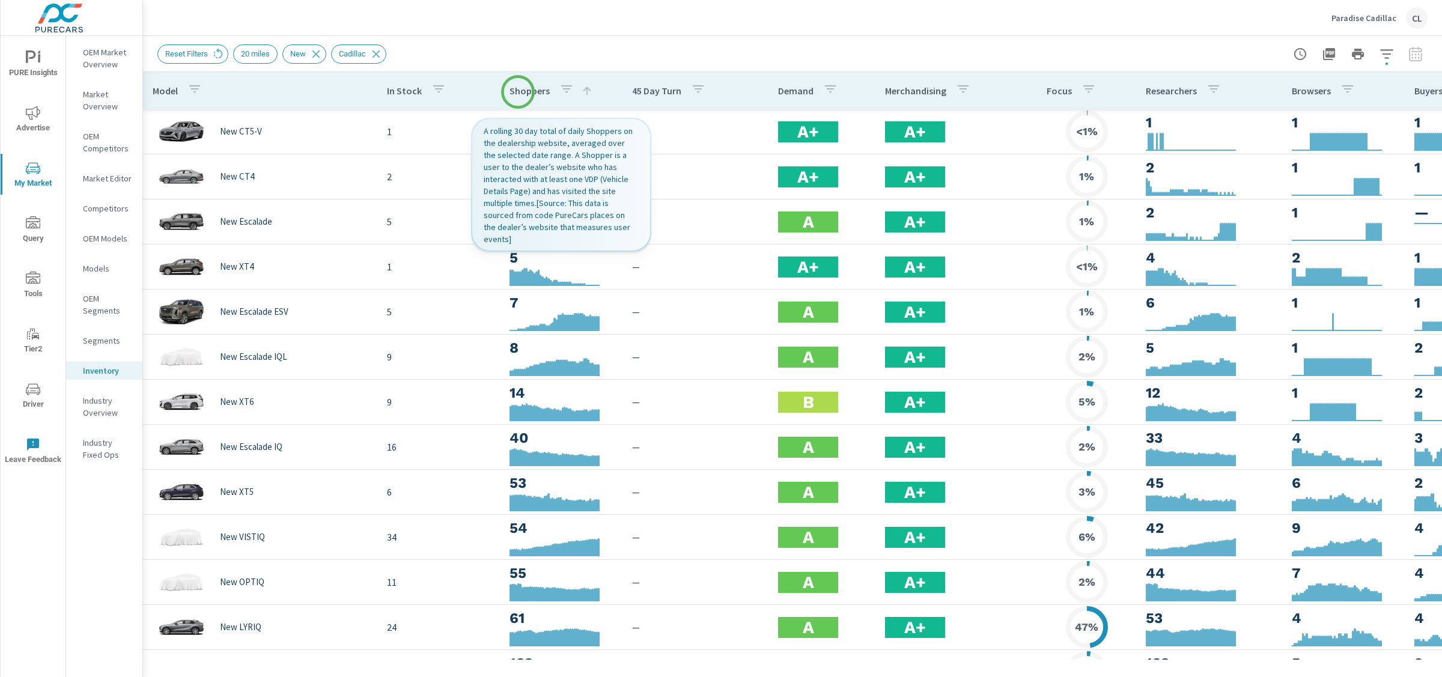
click at [518, 92] on p "Shoppers" at bounding box center [529, 91] width 40 height 12
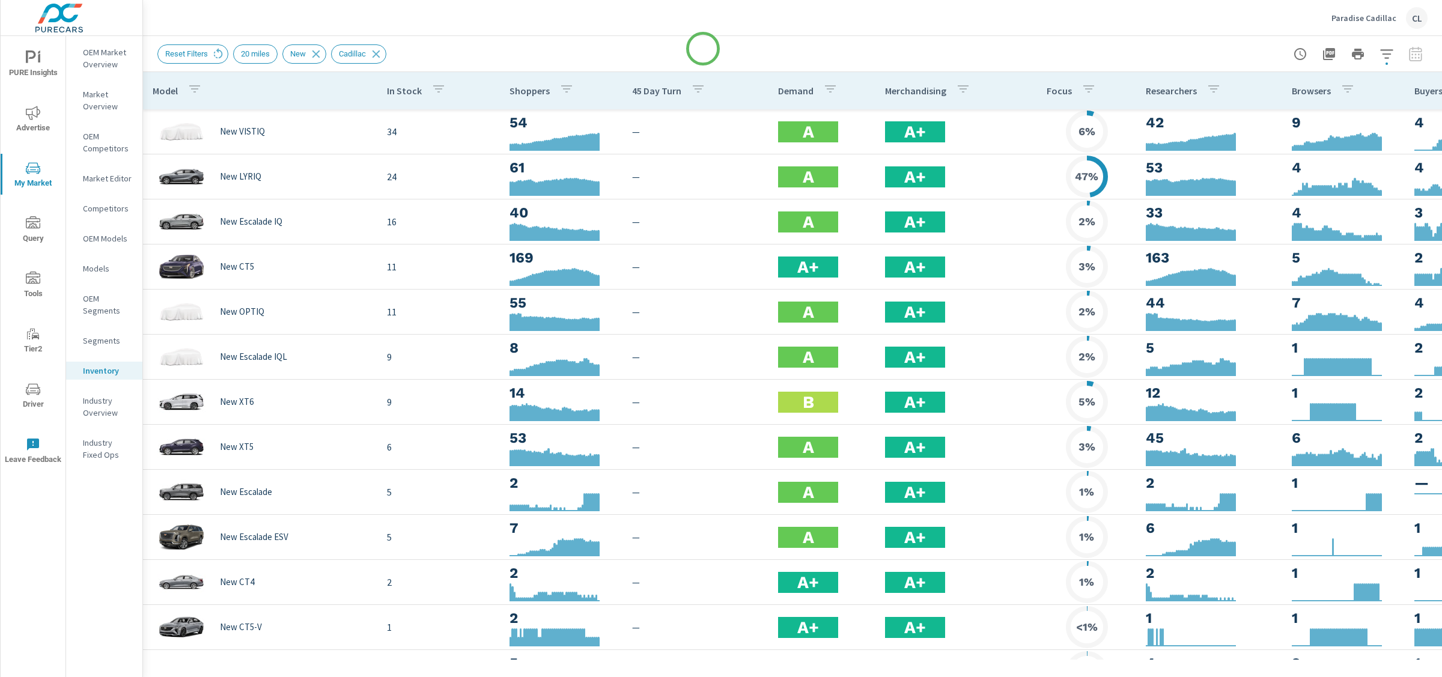
click at [703, 49] on div "Reset Filters 20 miles New Cadillac" at bounding box center [708, 53] width 1102 height 19
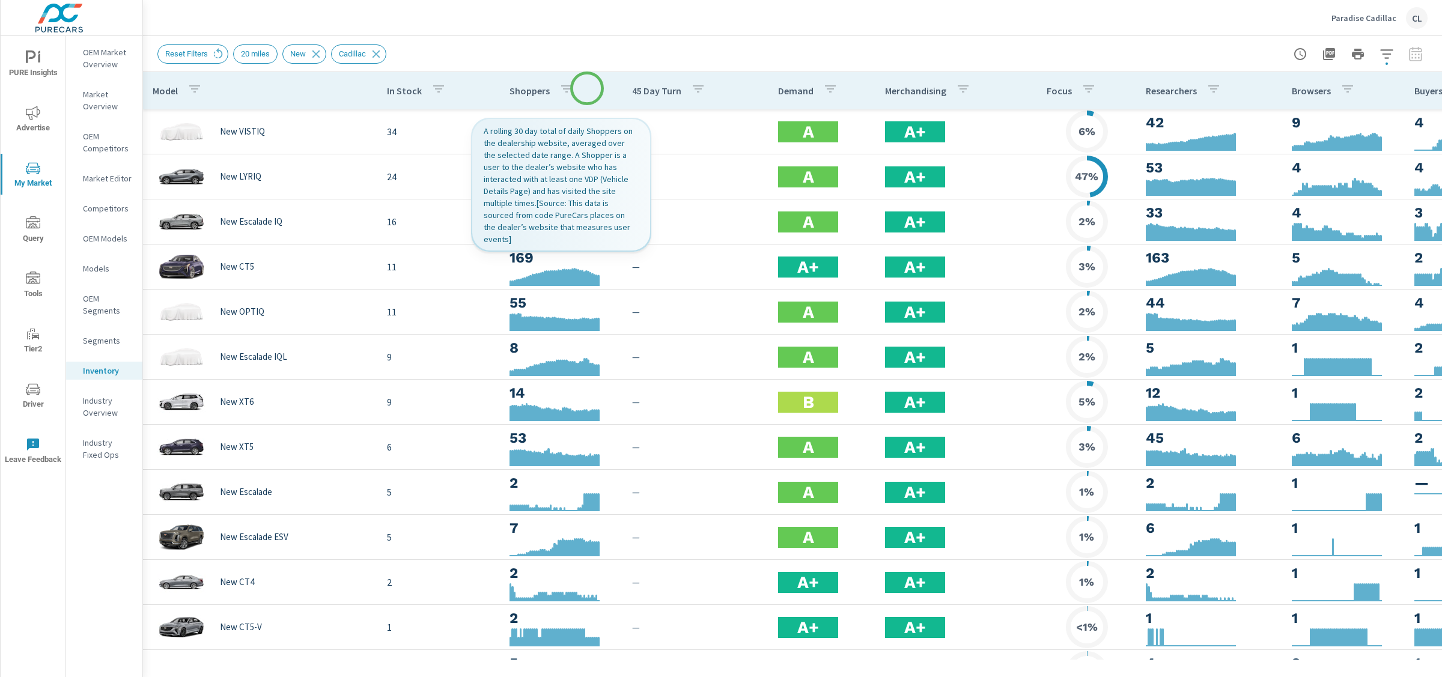
click at [583, 90] on th "Shoppers" at bounding box center [561, 90] width 123 height 37
